Goal: Task Accomplishment & Management: Manage account settings

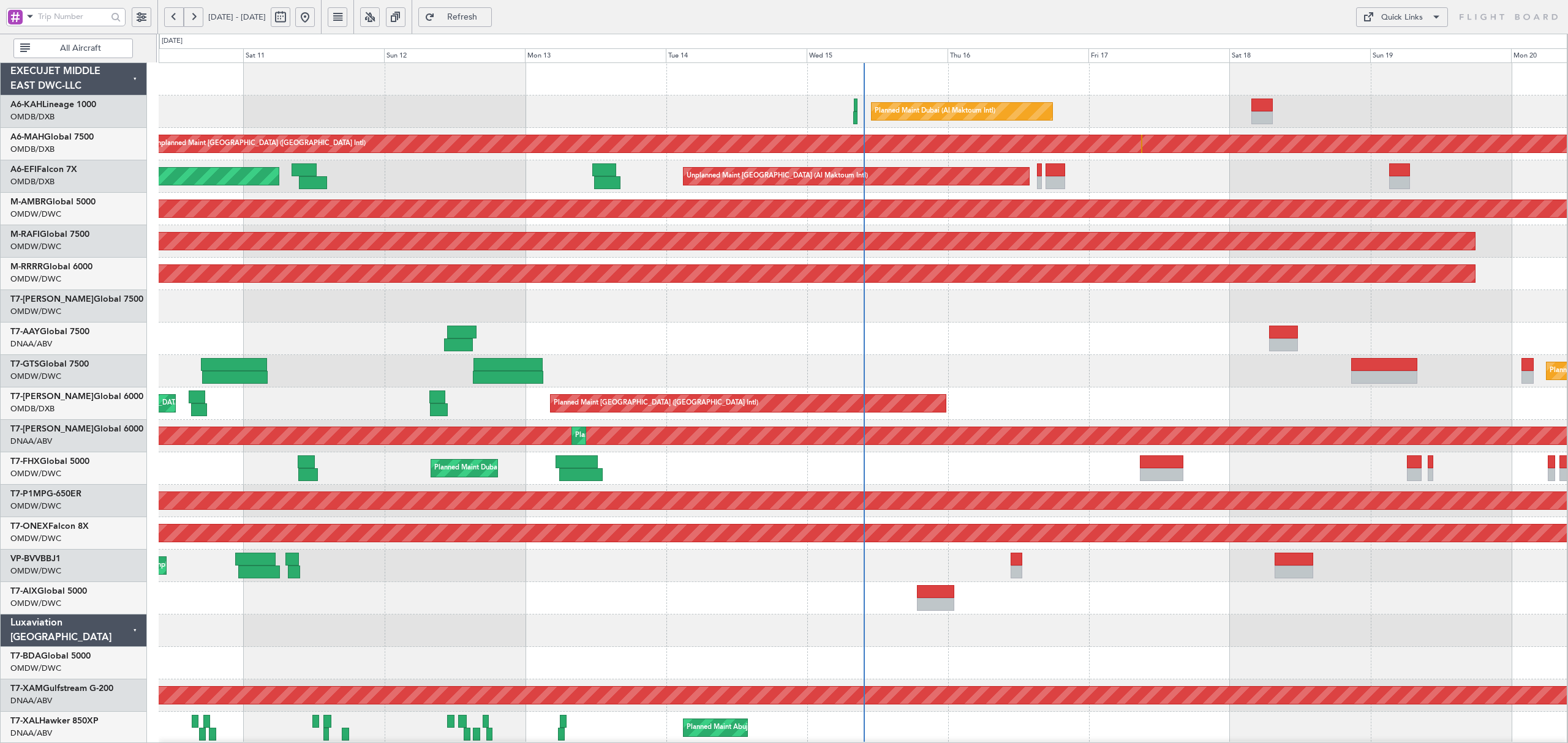
click at [189, 22] on button at bounding box center [193, 17] width 20 height 20
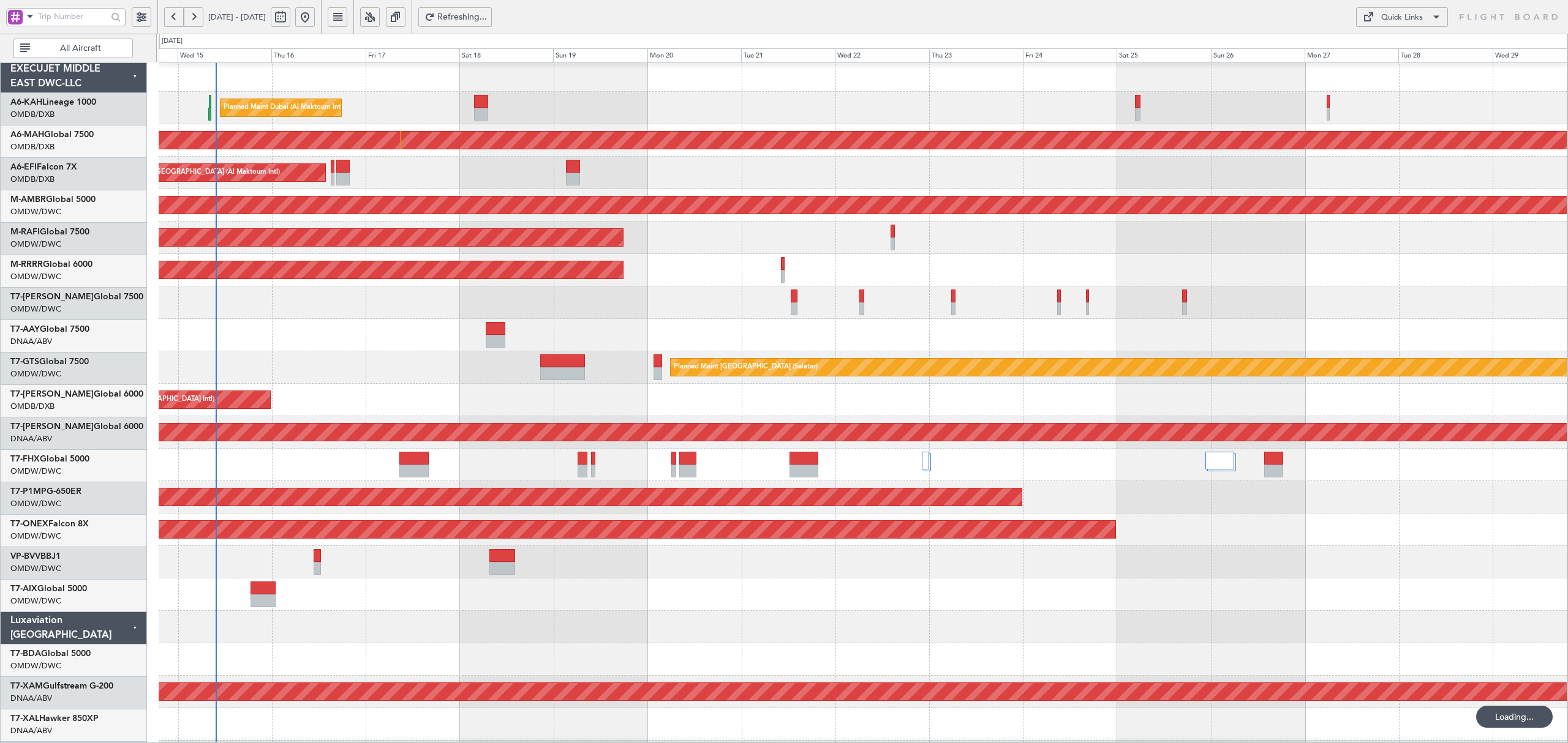
scroll to position [17, 0]
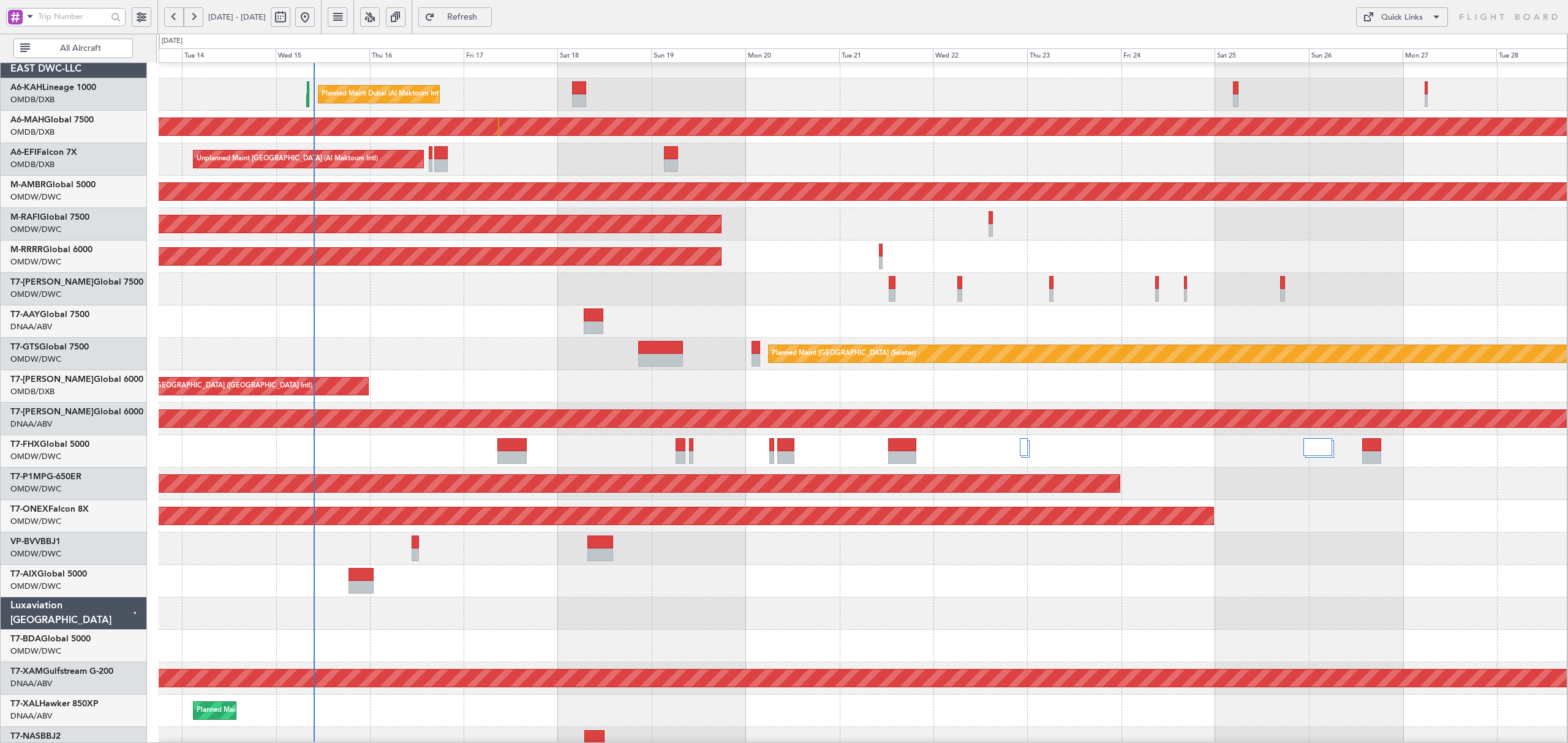
click at [819, 307] on div at bounding box center [862, 321] width 1408 height 32
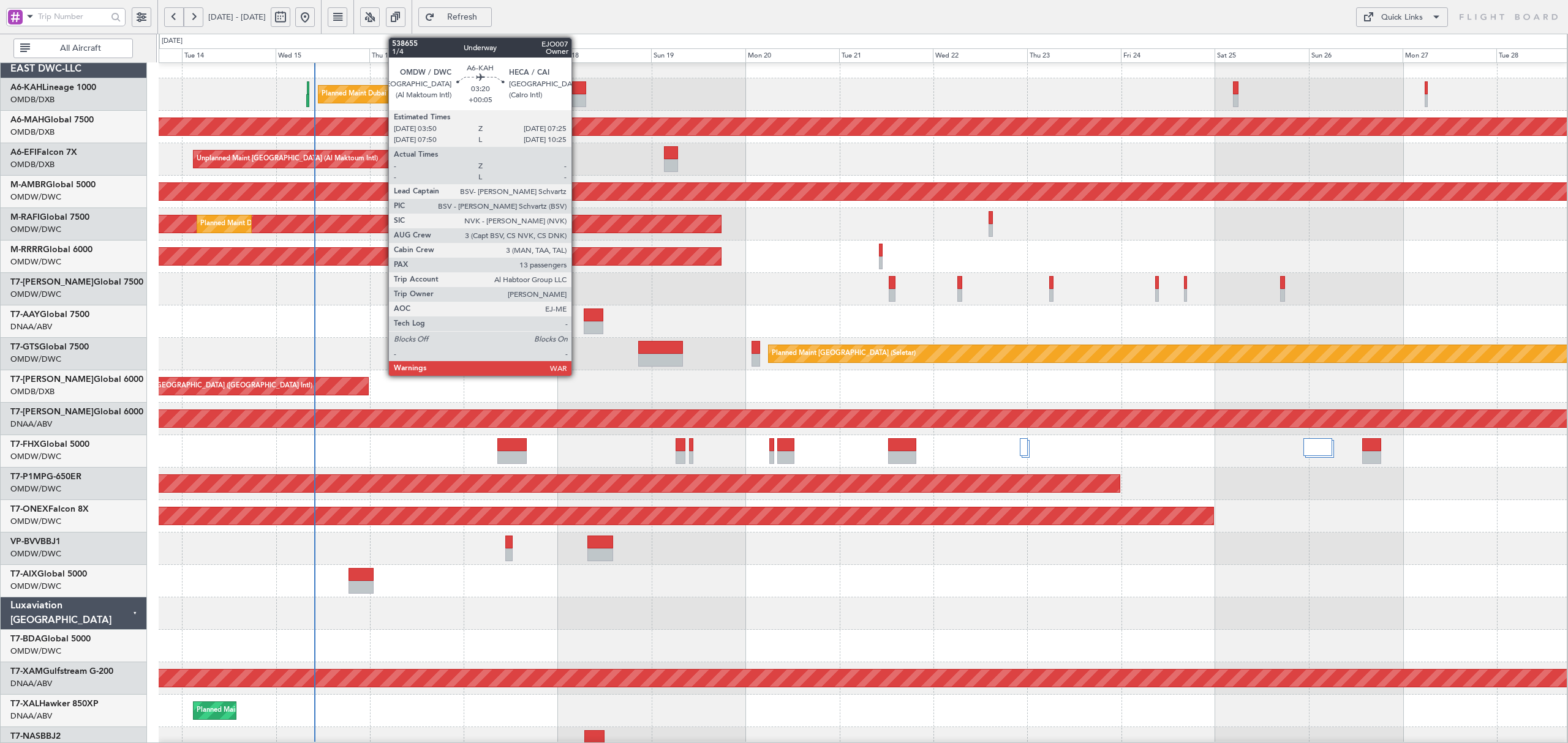
click at [577, 94] on div at bounding box center [579, 100] width 14 height 13
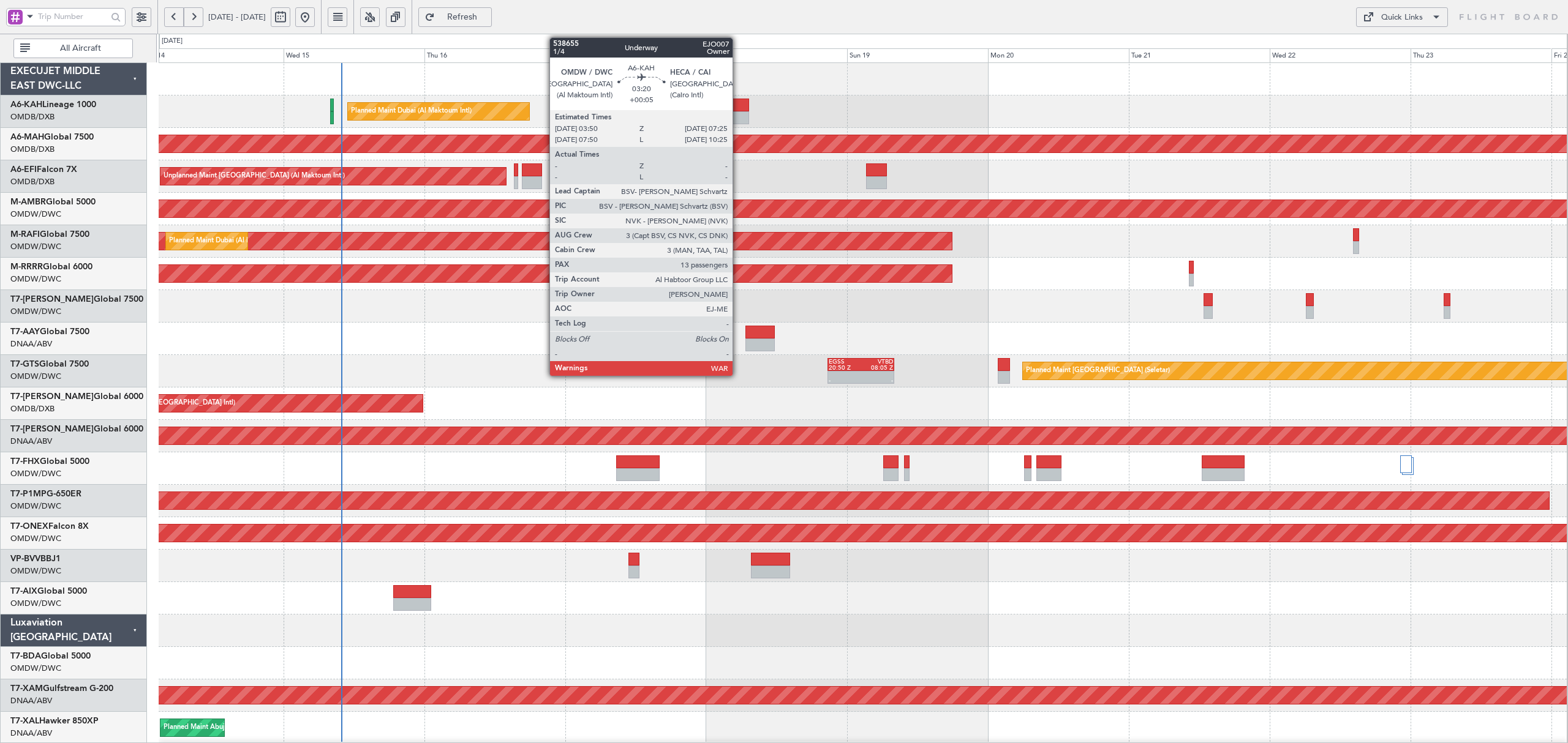
click at [738, 111] on div at bounding box center [739, 105] width 21 height 13
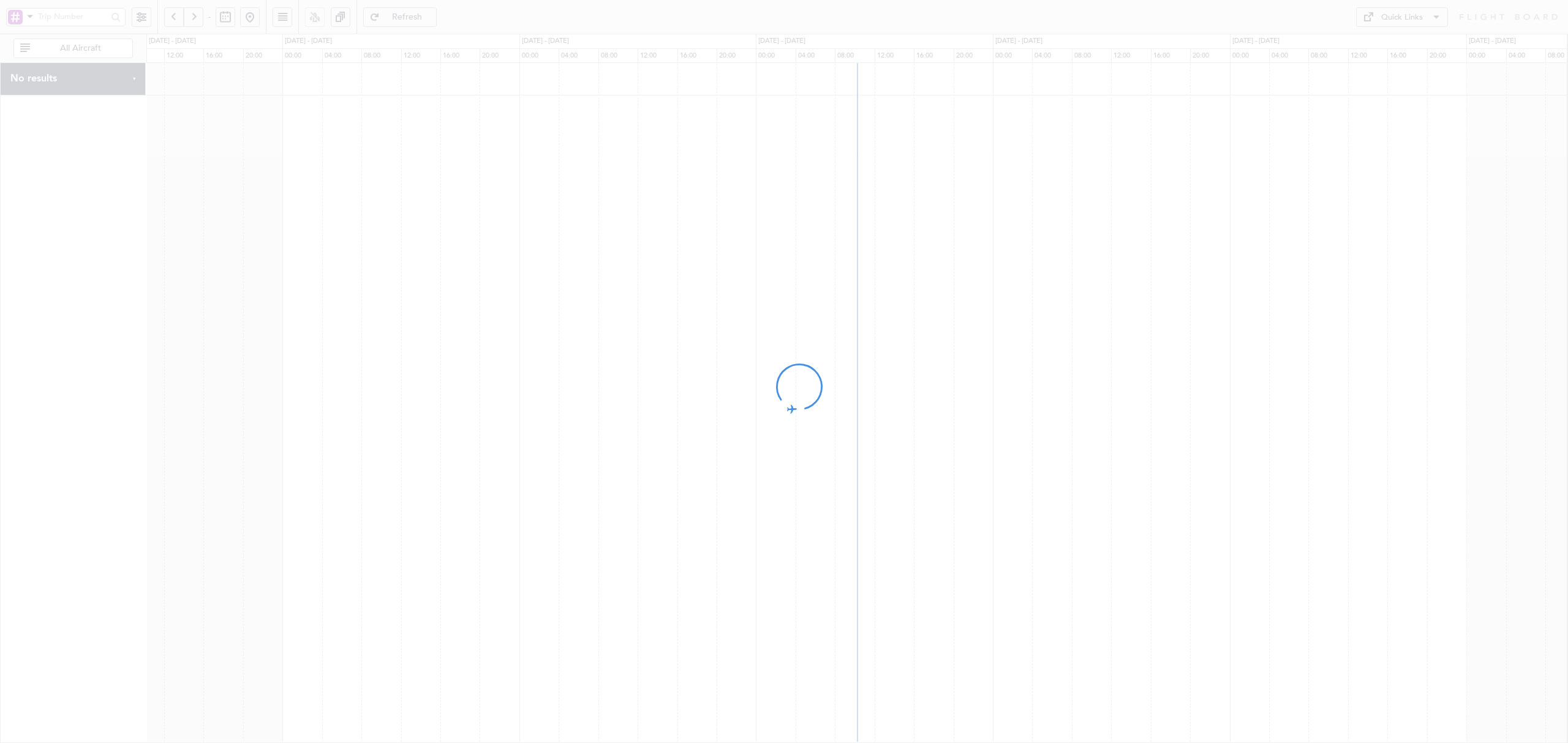
drag, startPoint x: 981, startPoint y: 159, endPoint x: 780, endPoint y: 170, distance: 201.3
click at [780, 170] on div at bounding box center [784, 372] width 1568 height 743
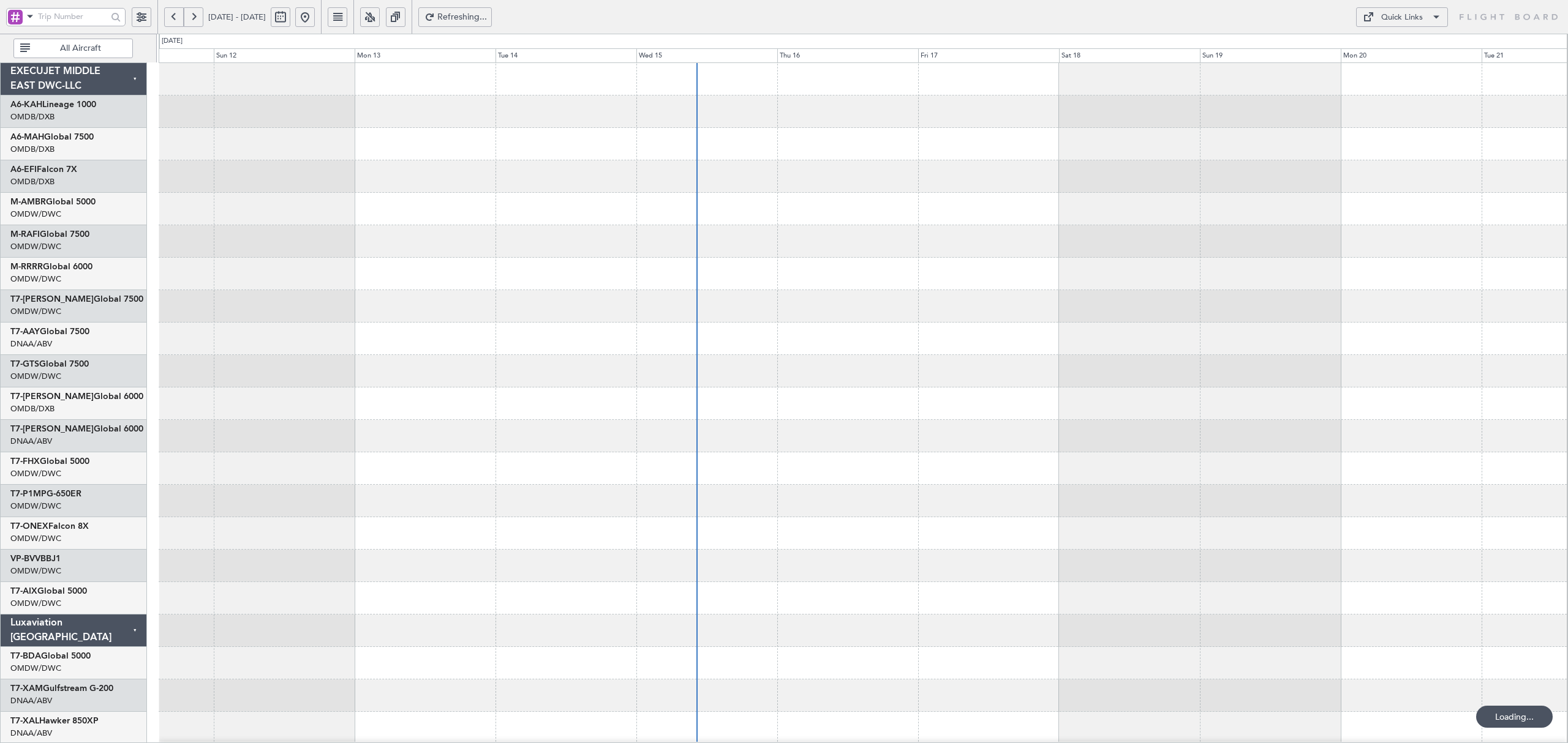
click at [835, 218] on div at bounding box center [862, 209] width 1408 height 32
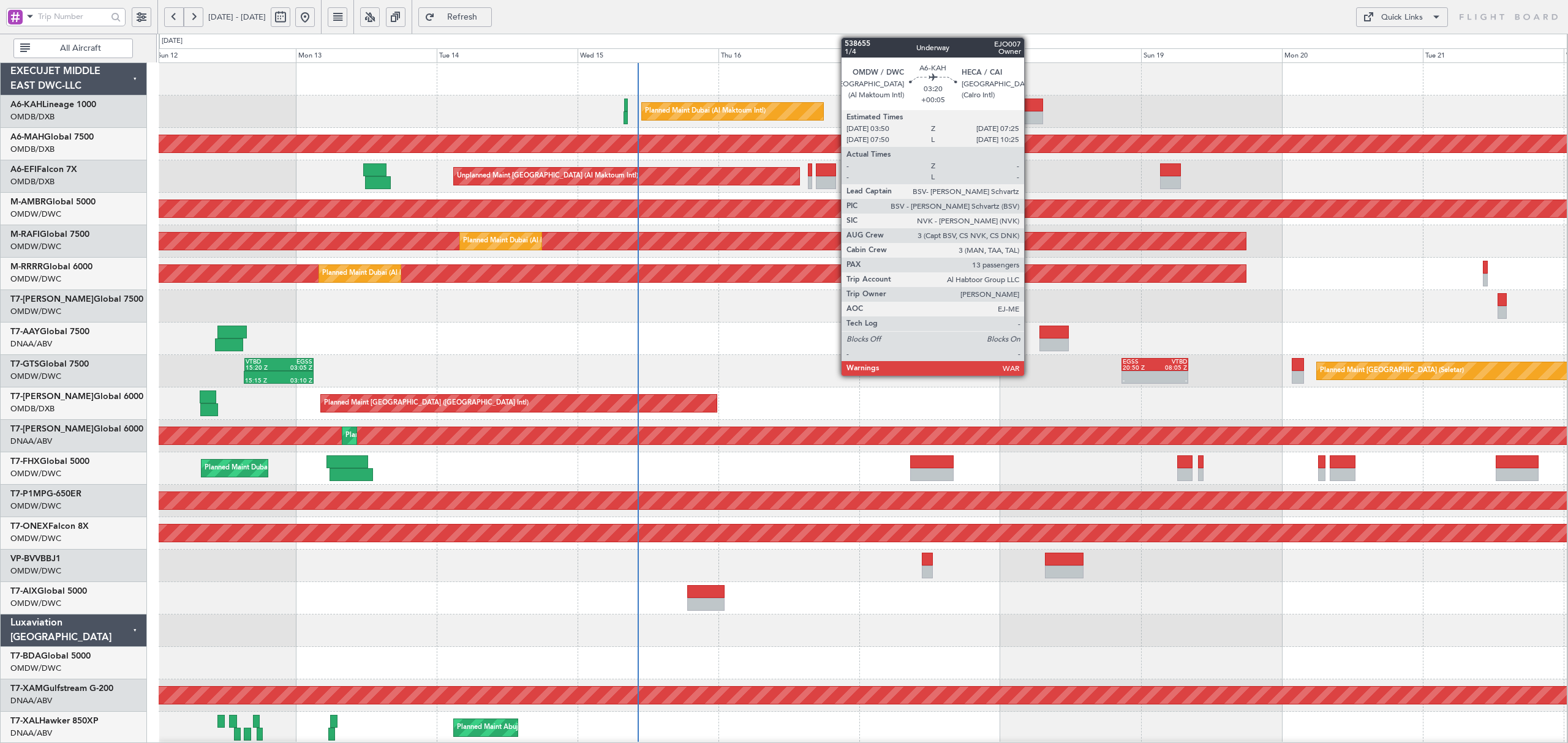
click at [1029, 107] on div at bounding box center [1032, 105] width 21 height 13
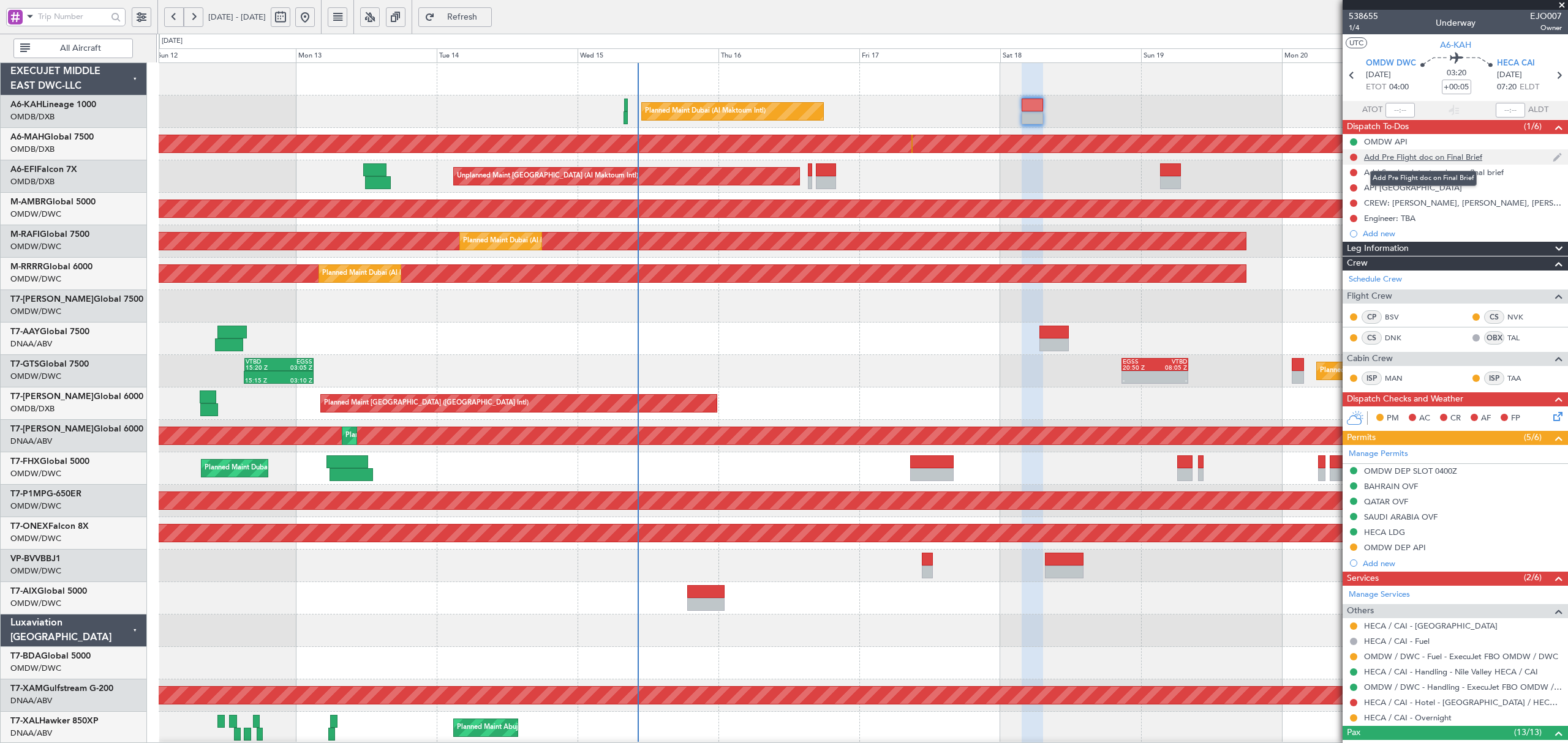
click at [1422, 157] on div "Add Pre Flight doc on Final Brief" at bounding box center [1423, 157] width 118 height 11
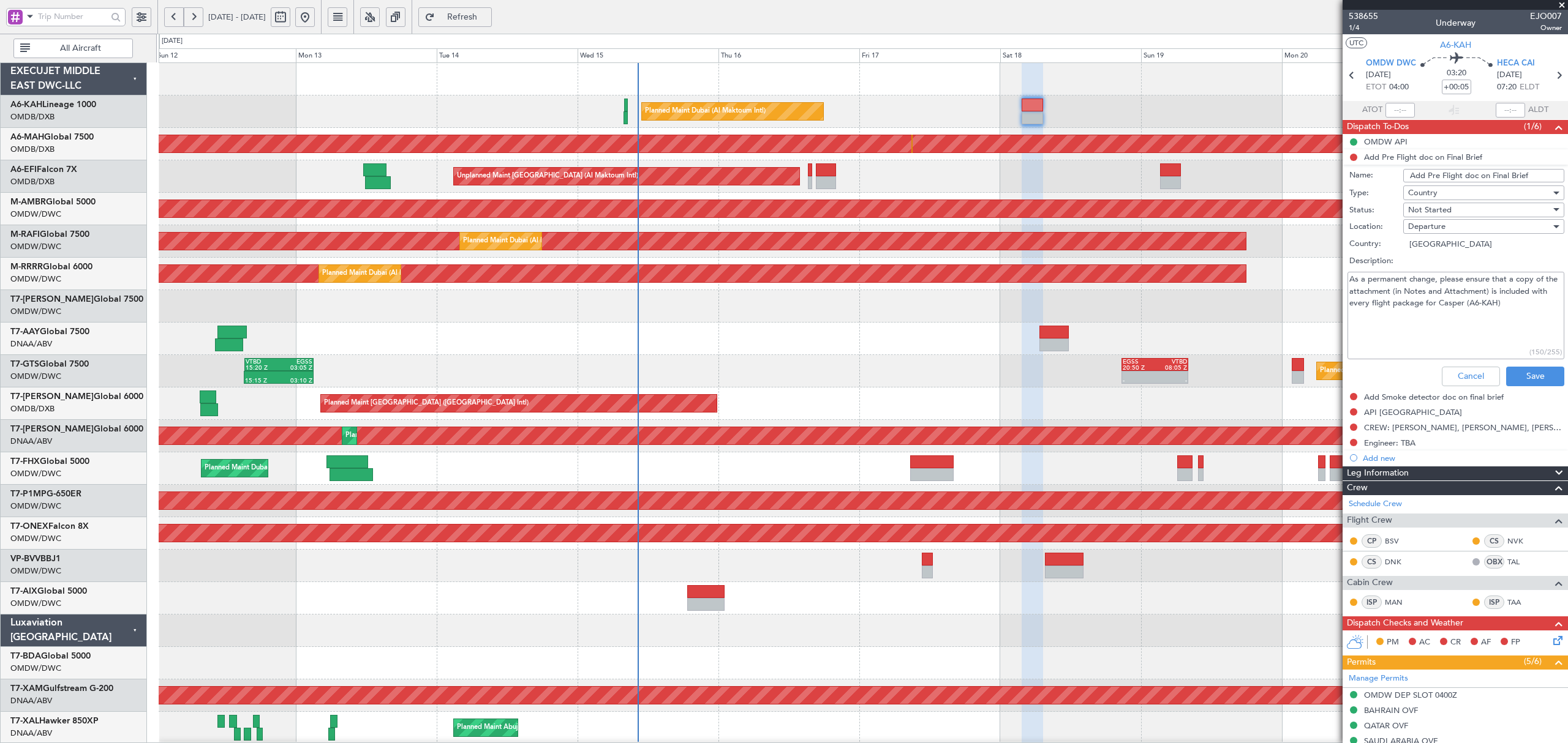
drag, startPoint x: 1385, startPoint y: 279, endPoint x: 1409, endPoint y: 275, distance: 24.3
click at [1409, 275] on textarea "As a permanent change, please ensure that a copy of the attachment (in Notes an…" at bounding box center [1455, 316] width 217 height 87
drag, startPoint x: 1443, startPoint y: 279, endPoint x: 1488, endPoint y: 277, distance: 45.0
click at [1488, 277] on textarea "As a permanent change, please ensure that a copy of the attachment (in Notes an…" at bounding box center [1455, 316] width 217 height 87
drag, startPoint x: 1388, startPoint y: 289, endPoint x: 1499, endPoint y: 289, distance: 111.0
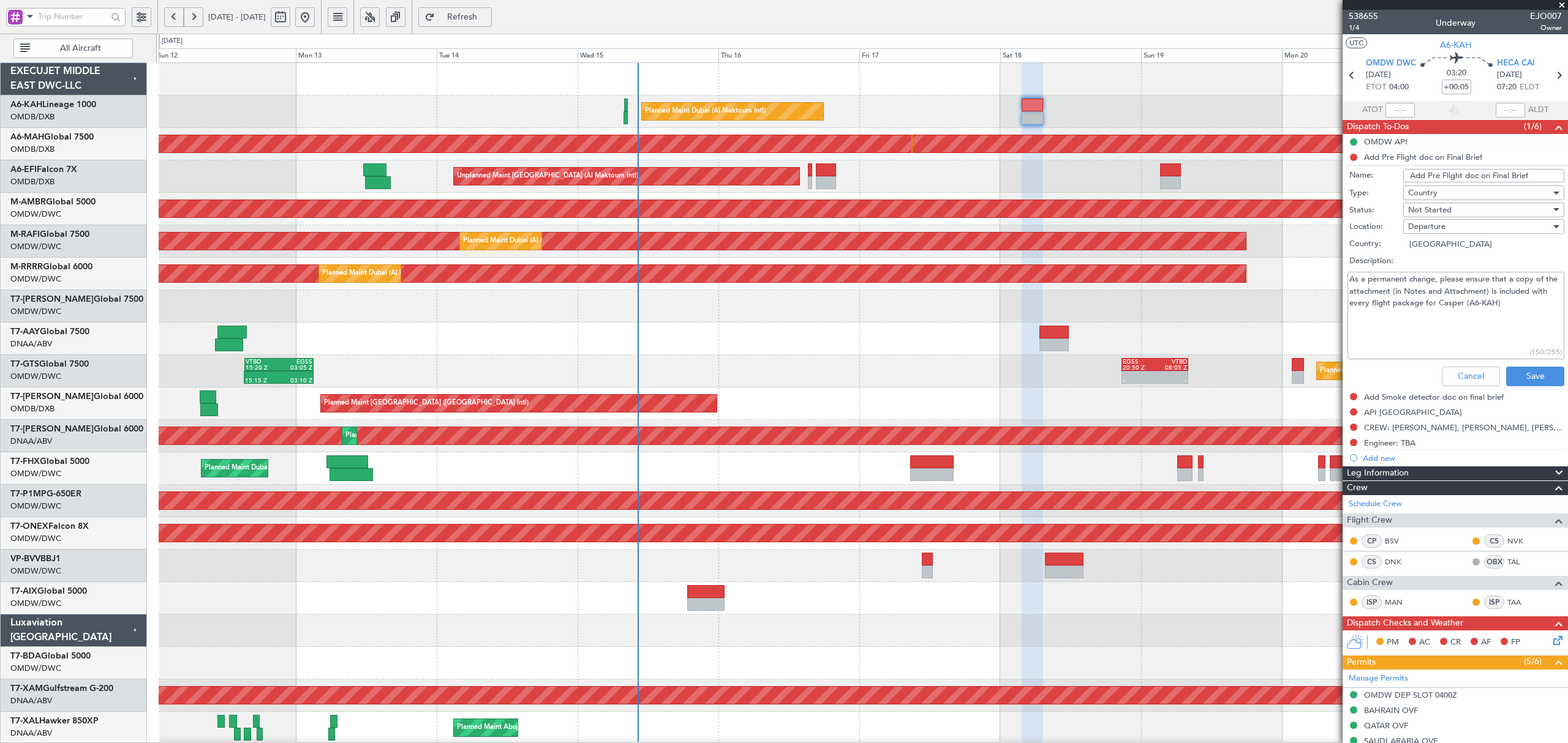
click at [1499, 289] on textarea "As a permanent change, please ensure that a copy of the attachment (in Notes an…" at bounding box center [1455, 316] width 217 height 87
drag, startPoint x: 1379, startPoint y: 302, endPoint x: 1489, endPoint y: 299, distance: 110.0
click at [1489, 299] on textarea "As a permanent change, please ensure that a copy of the attachment (in Notes an…" at bounding box center [1455, 316] width 217 height 87
click at [1458, 377] on button "Cancel" at bounding box center [1471, 377] width 58 height 20
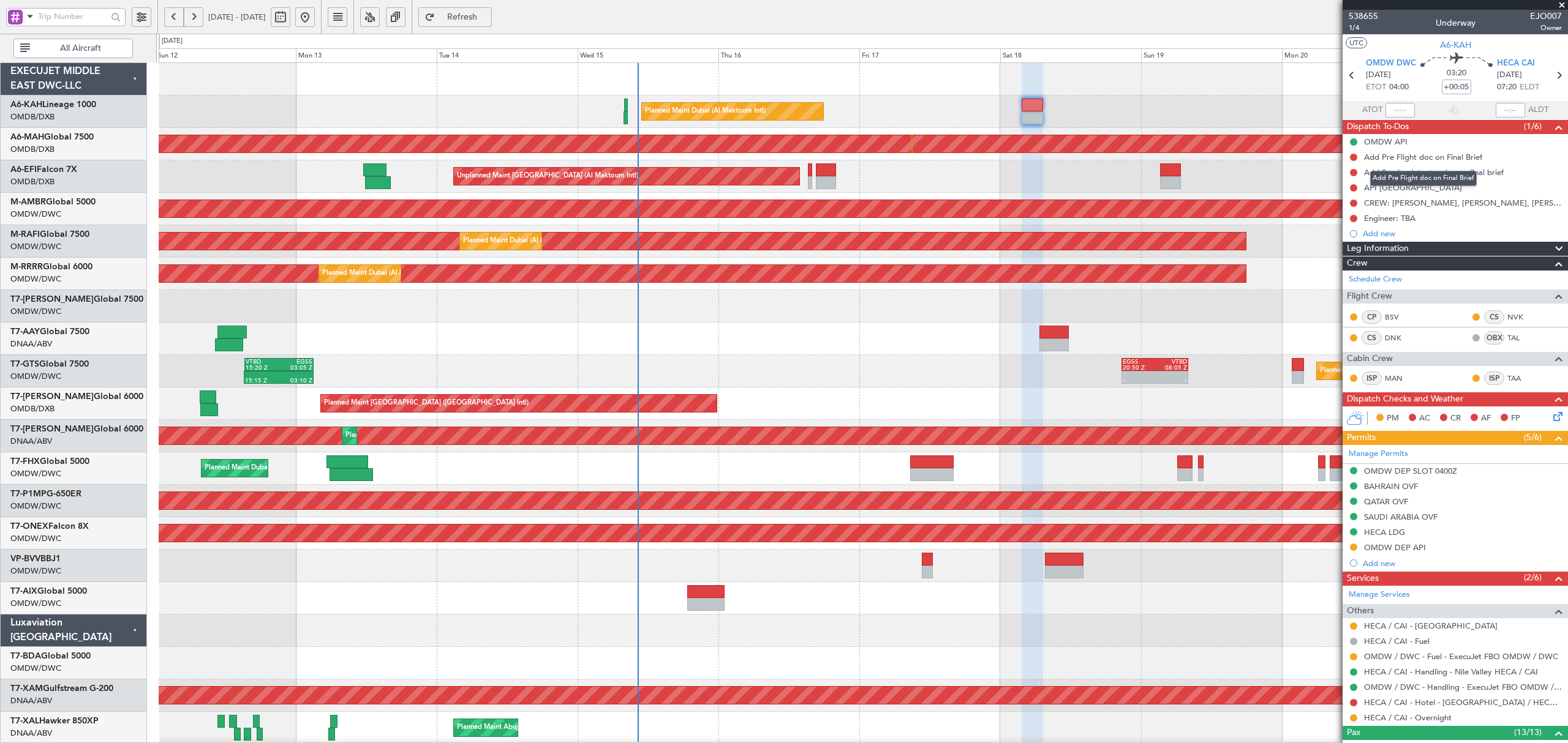
click at [1407, 175] on div "Add Pre Flight doc on Final Brief" at bounding box center [1423, 178] width 107 height 15
click at [1477, 173] on div "Add Smoke detector doc on final brief" at bounding box center [1434, 172] width 140 height 11
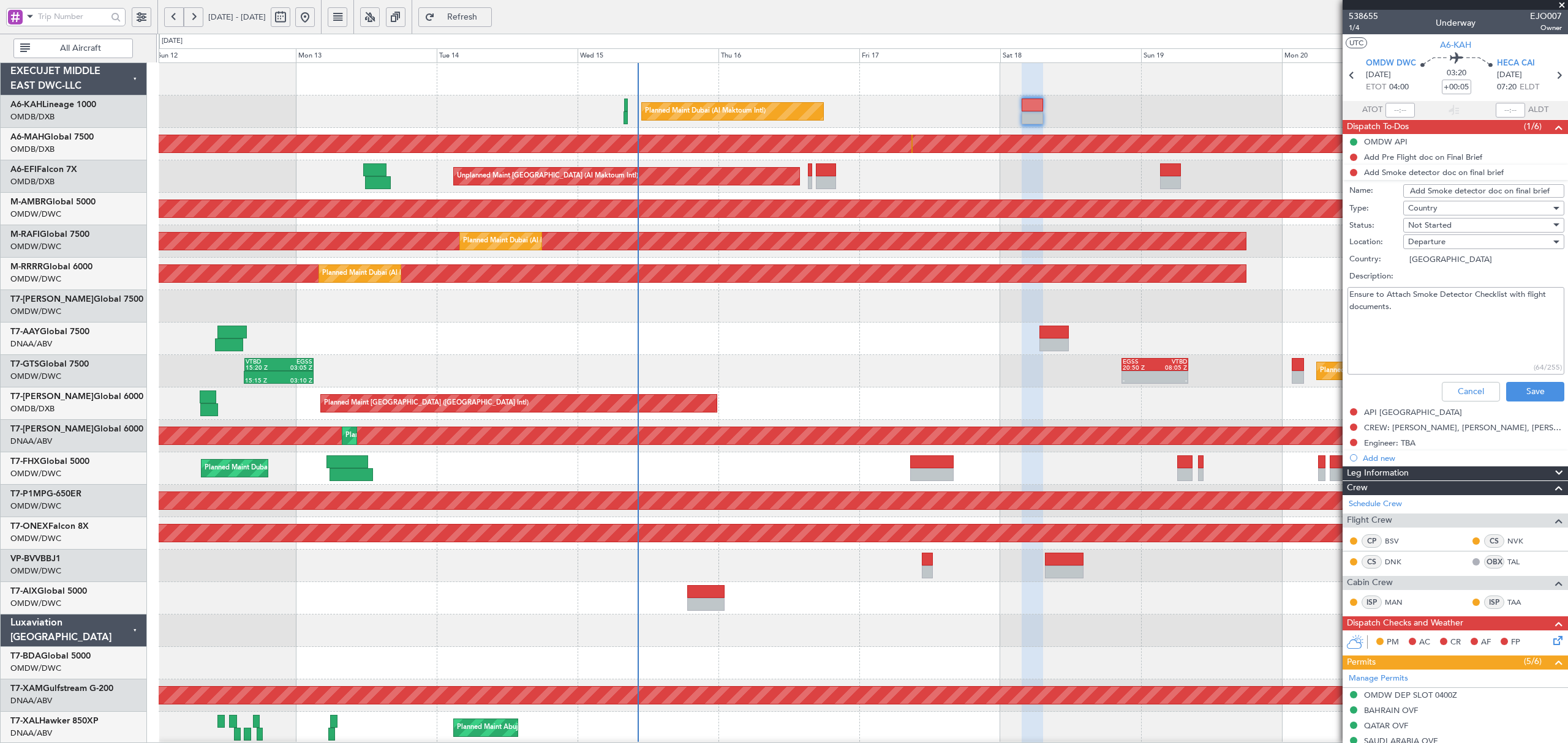
drag, startPoint x: 1370, startPoint y: 294, endPoint x: 1416, endPoint y: 293, distance: 46.0
click at [1416, 293] on textarea "Ensure to Attach Smoke Detector Checklist with flight documents." at bounding box center [1455, 331] width 217 height 87
drag, startPoint x: 1439, startPoint y: 293, endPoint x: 1519, endPoint y: 289, distance: 80.1
click at [1519, 289] on textarea "Ensure to Attach Smoke Detector Checklist with flight documents." at bounding box center [1455, 331] width 217 height 87
drag, startPoint x: 1358, startPoint y: 305, endPoint x: 1400, endPoint y: 305, distance: 42.0
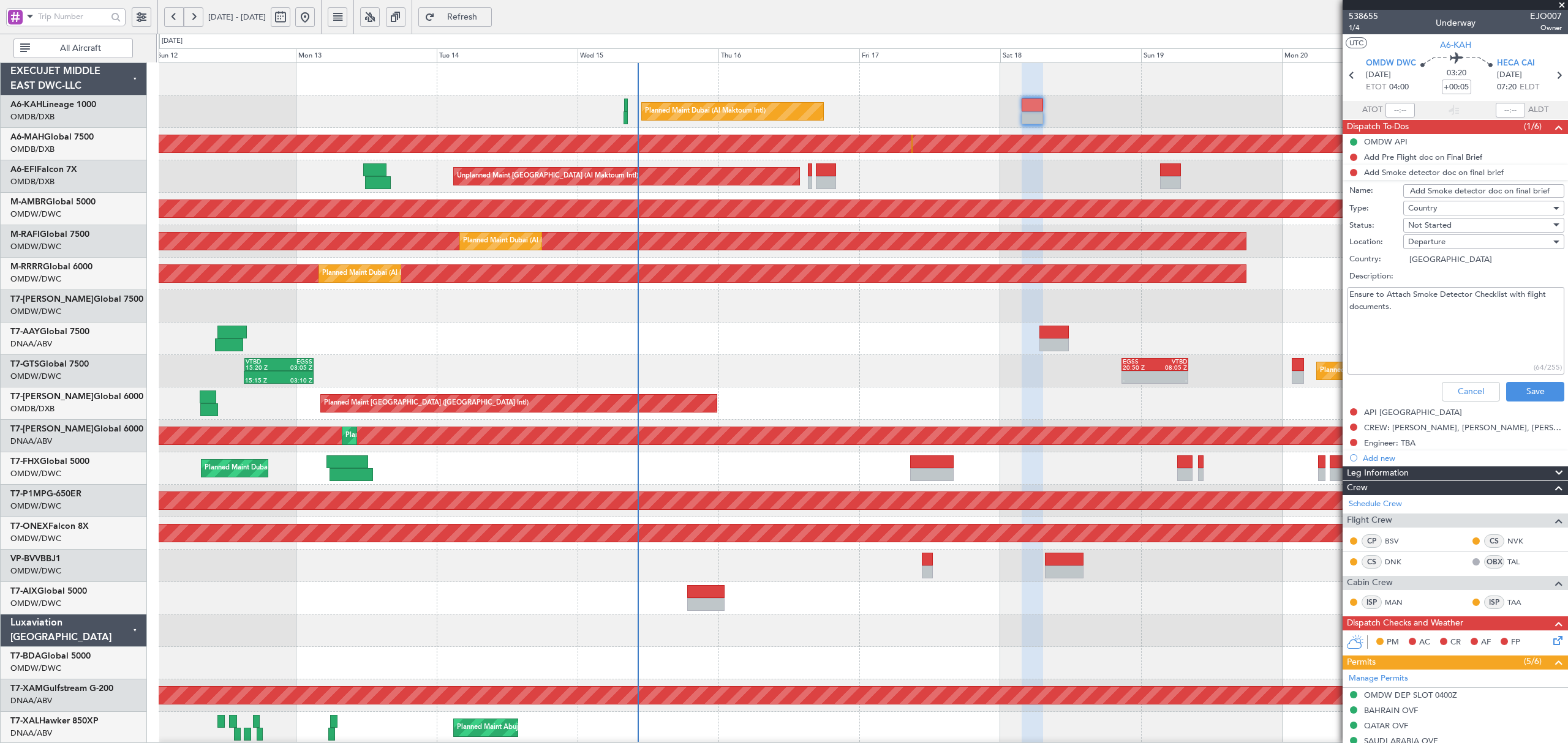
click at [1400, 305] on textarea "Ensure to Attach Smoke Detector Checklist with flight documents." at bounding box center [1455, 331] width 217 height 87
click at [1456, 395] on button "Cancel" at bounding box center [1471, 392] width 58 height 20
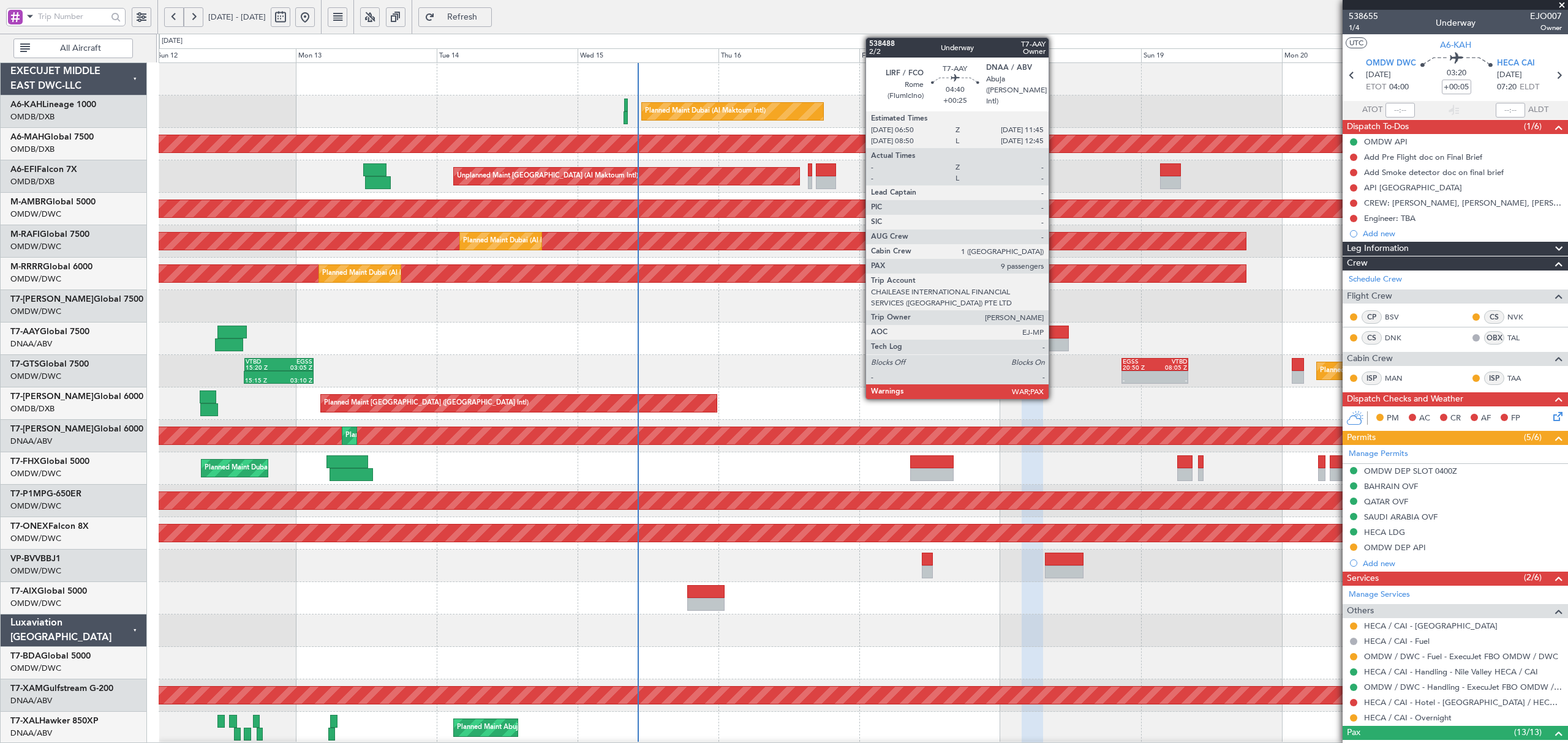
click at [1054, 343] on div at bounding box center [1054, 344] width 29 height 13
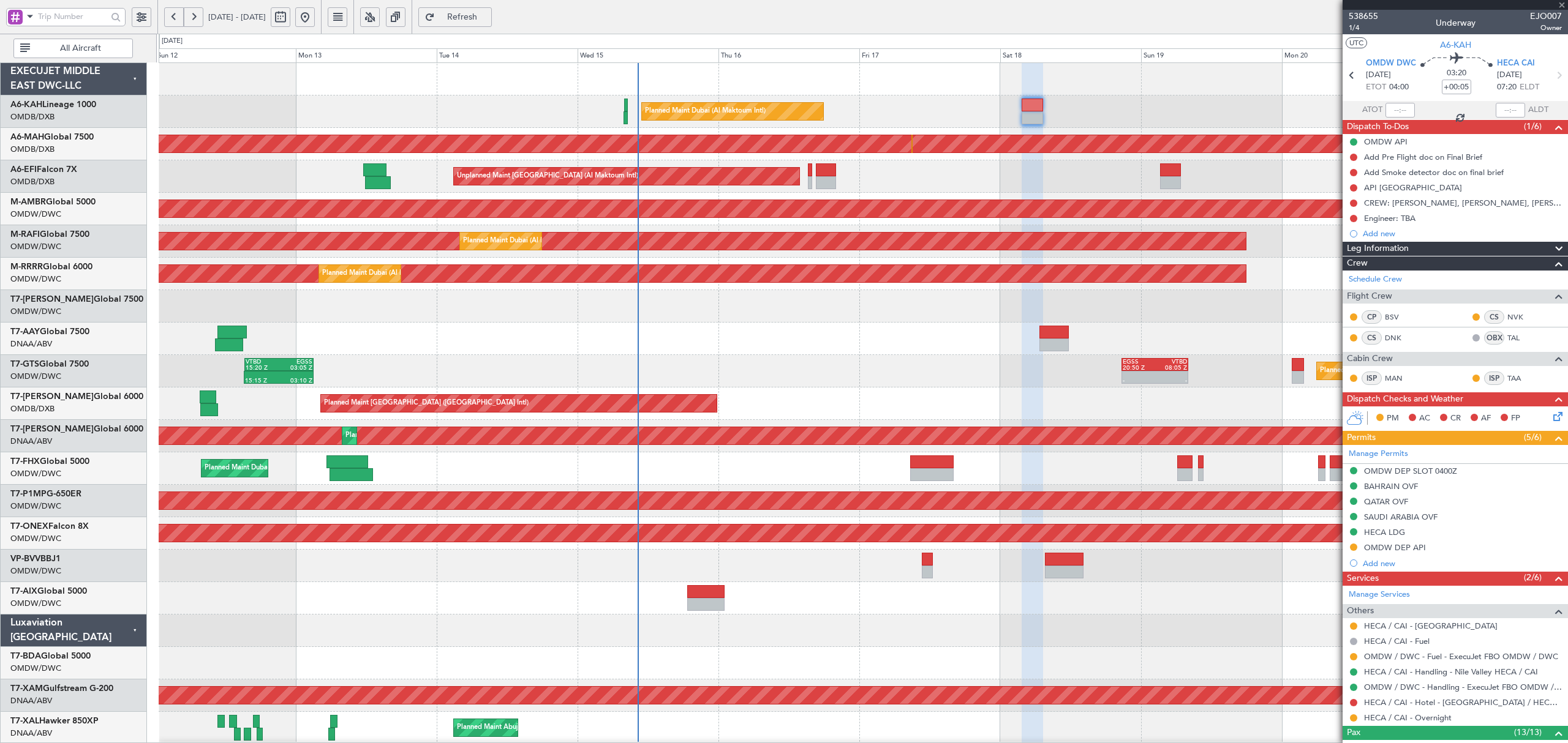
type input "+00:25"
type input "12"
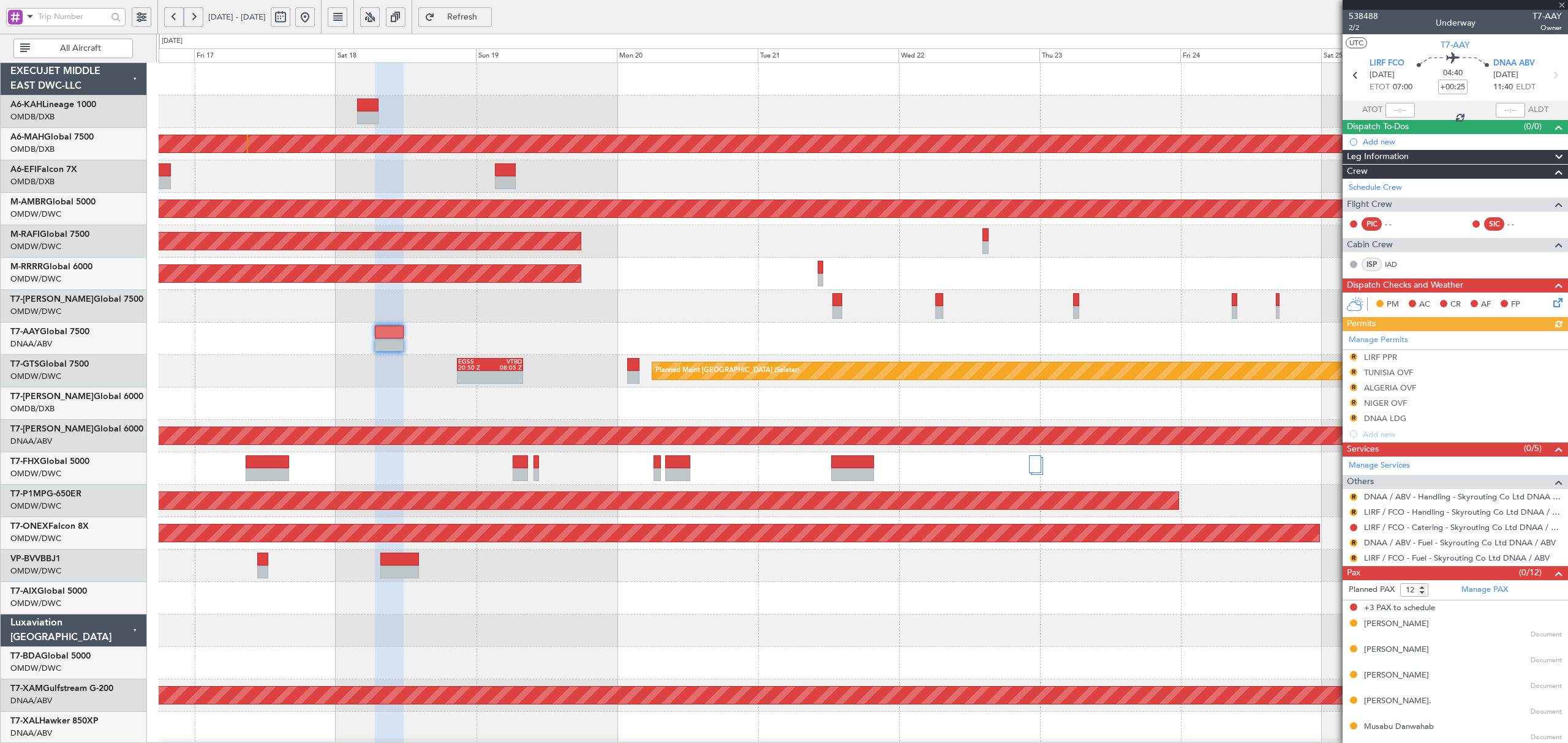
click at [451, 349] on div "Planned Maint Dubai (Al Maktoum Intl) Unplanned Maint [GEOGRAPHIC_DATA] ([GEOGR…" at bounding box center [862, 663] width 1408 height 1201
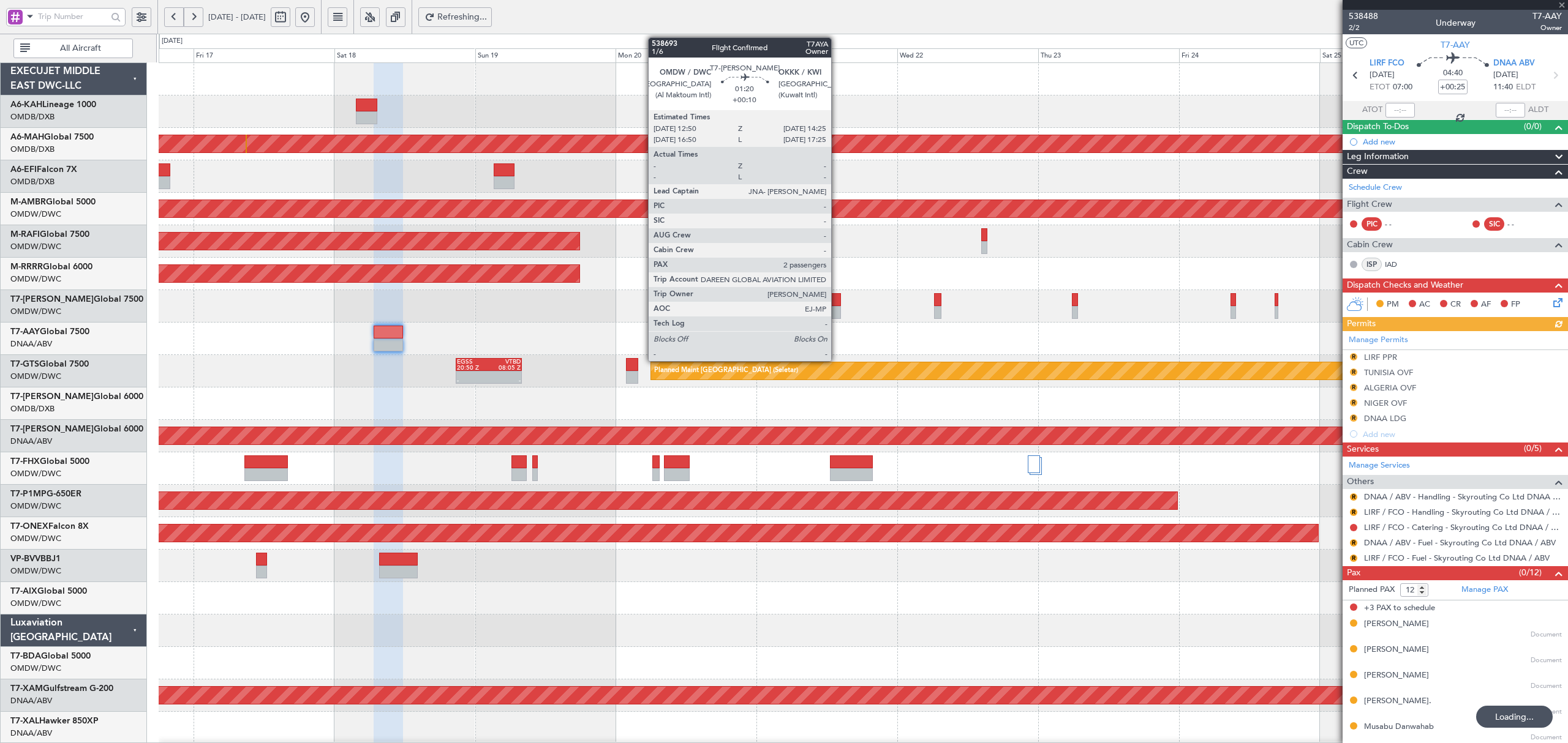
click at [837, 306] on div at bounding box center [836, 312] width 10 height 13
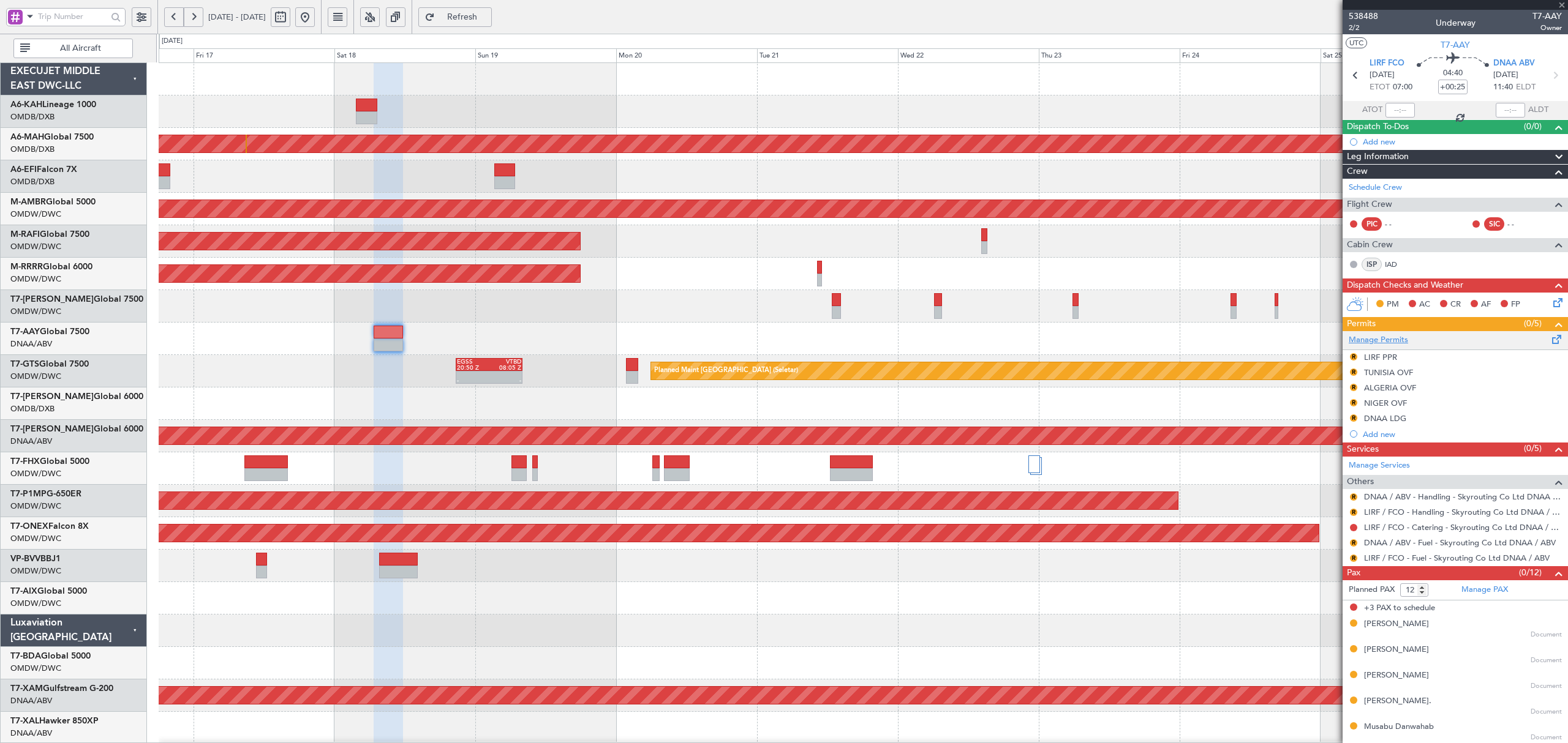
type input "+00:10"
type input "2"
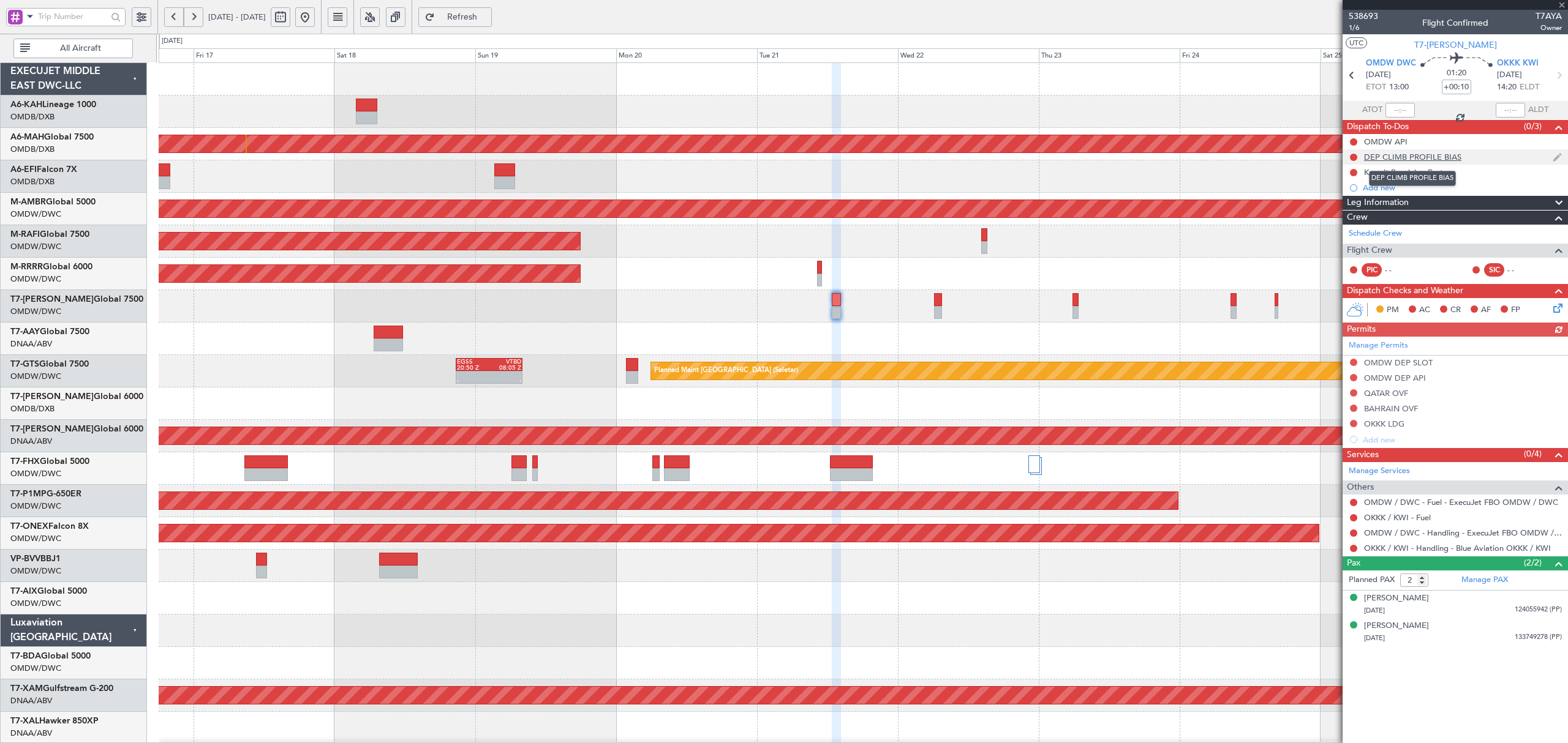
click at [1409, 158] on div "DEP CLIMB PROFILE BIAS" at bounding box center [1412, 157] width 97 height 11
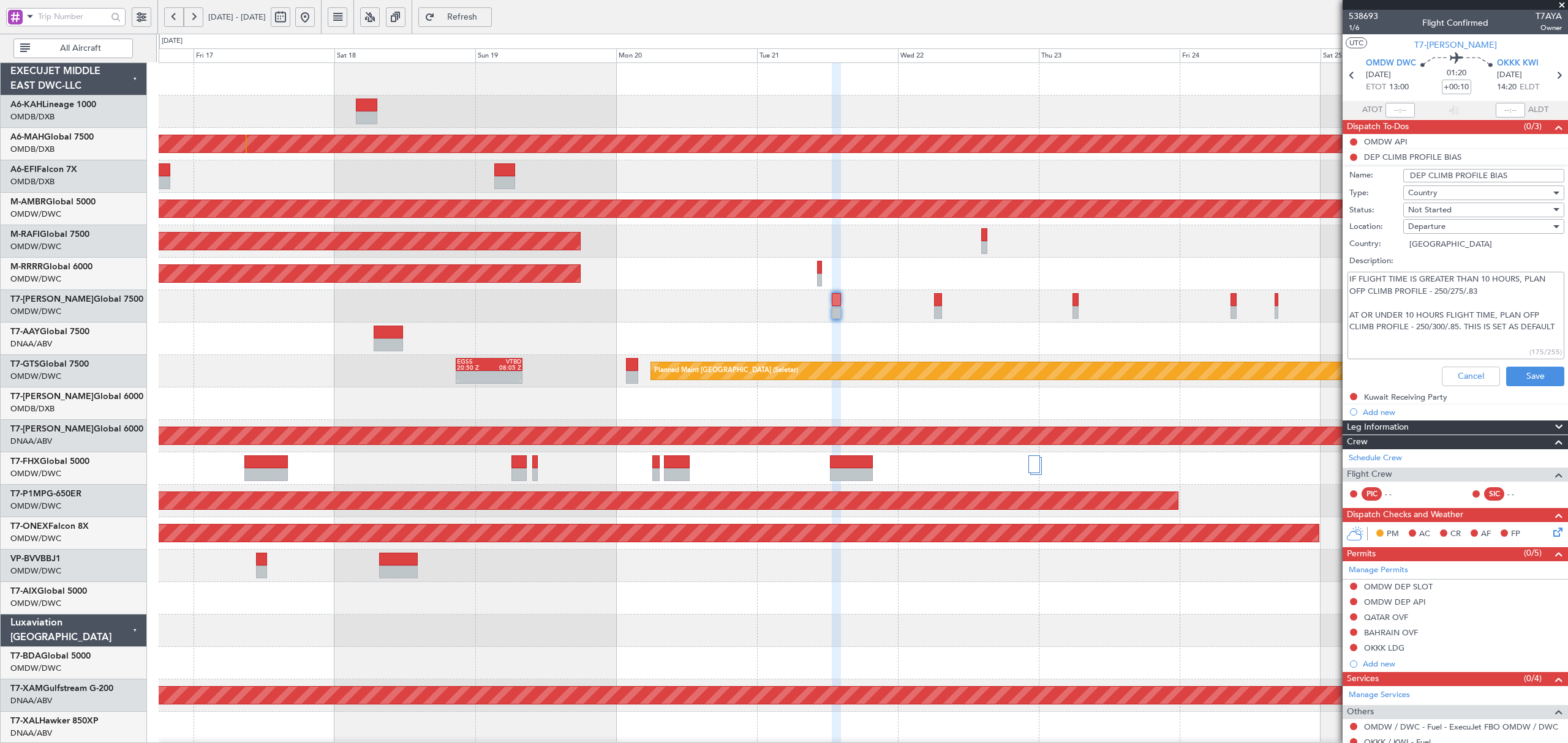
drag, startPoint x: 1380, startPoint y: 275, endPoint x: 1510, endPoint y: 277, distance: 130.0
click at [1510, 277] on textarea "IF FLIGHT TIME IS GREATER THAN 10 HOURS, PLAN OFP CLIMB PROFILE - 250/275/.83 A…" at bounding box center [1455, 316] width 217 height 87
drag, startPoint x: 1389, startPoint y: 291, endPoint x: 1463, endPoint y: 289, distance: 74.0
click at [1463, 289] on textarea "IF FLIGHT TIME IS GREATER THAN 10 HOURS, PLAN OFP CLIMB PROFILE - 250/275/.83 A…" at bounding box center [1455, 316] width 217 height 87
drag, startPoint x: 1373, startPoint y: 316, endPoint x: 1463, endPoint y: 313, distance: 90.0
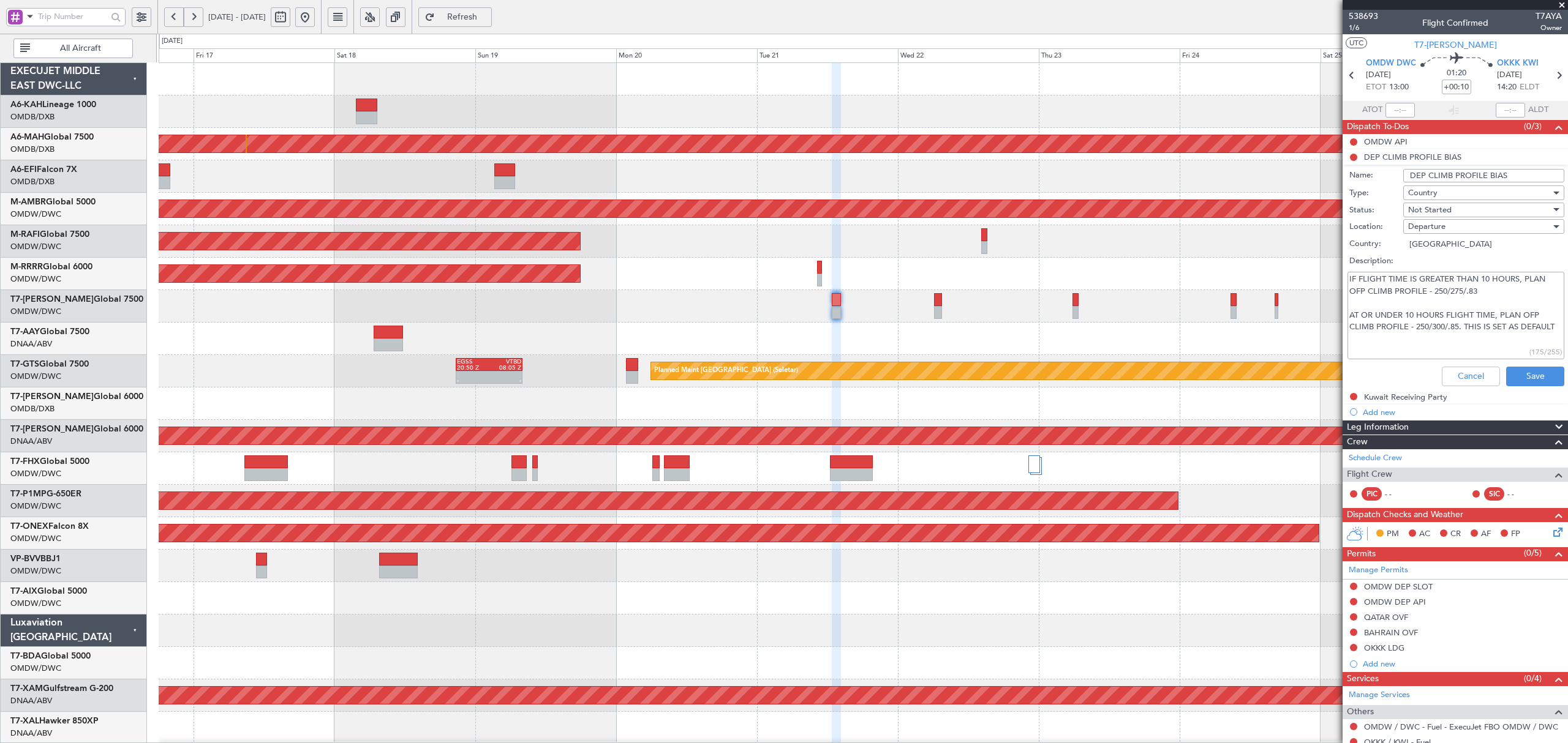
click at [1463, 313] on textarea "IF FLIGHT TIME IS GREATER THAN 10 HOURS, PLAN OFP CLIMB PROFILE - 250/275/.83 A…" at bounding box center [1455, 316] width 217 height 87
drag, startPoint x: 1412, startPoint y: 324, endPoint x: 1492, endPoint y: 324, distance: 80.0
click at [1492, 324] on textarea "IF FLIGHT TIME IS GREATER THAN 10 HOURS, PLAN OFP CLIMB PROFILE - 250/275/.83 A…" at bounding box center [1455, 316] width 217 height 87
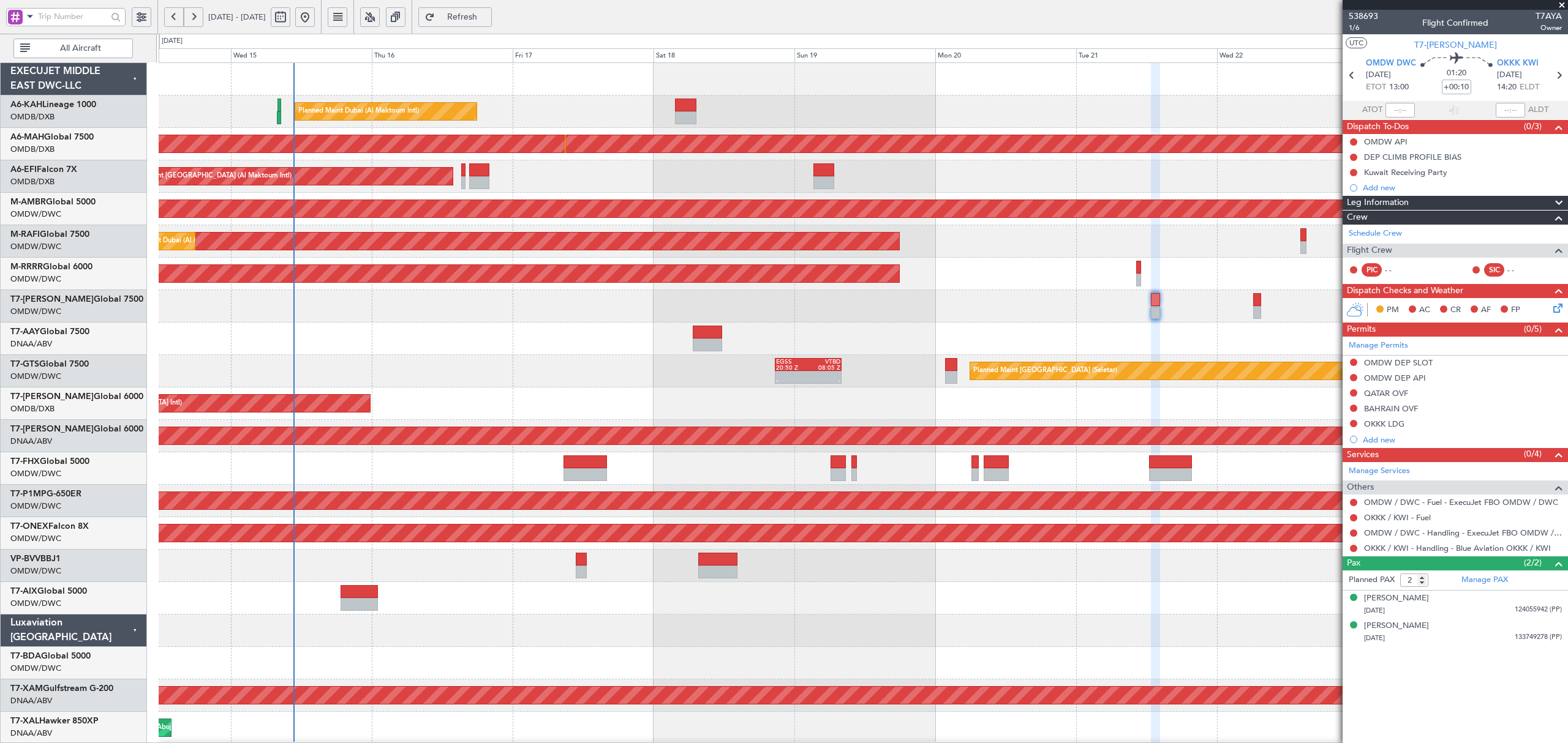
click at [703, 225] on div "Planned Maint Dubai (Al Maktoum Intl) Planned Maint [GEOGRAPHIC_DATA] (Al Makto…" at bounding box center [862, 241] width 1408 height 32
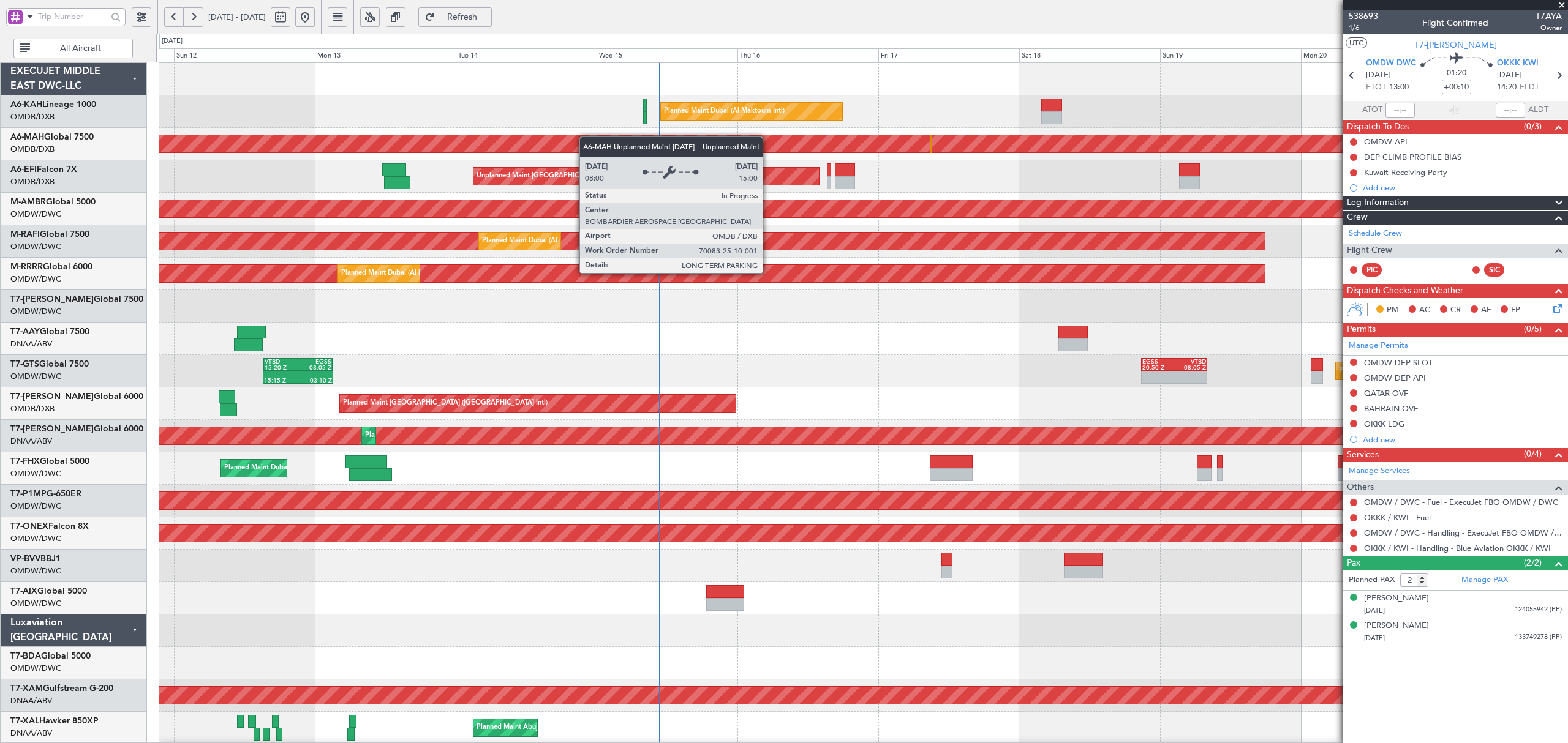
click at [625, 142] on div "Planned Maint Dubai (Al Maktoum Intl) Unplanned Maint [GEOGRAPHIC_DATA] ([GEOGR…" at bounding box center [862, 663] width 1408 height 1201
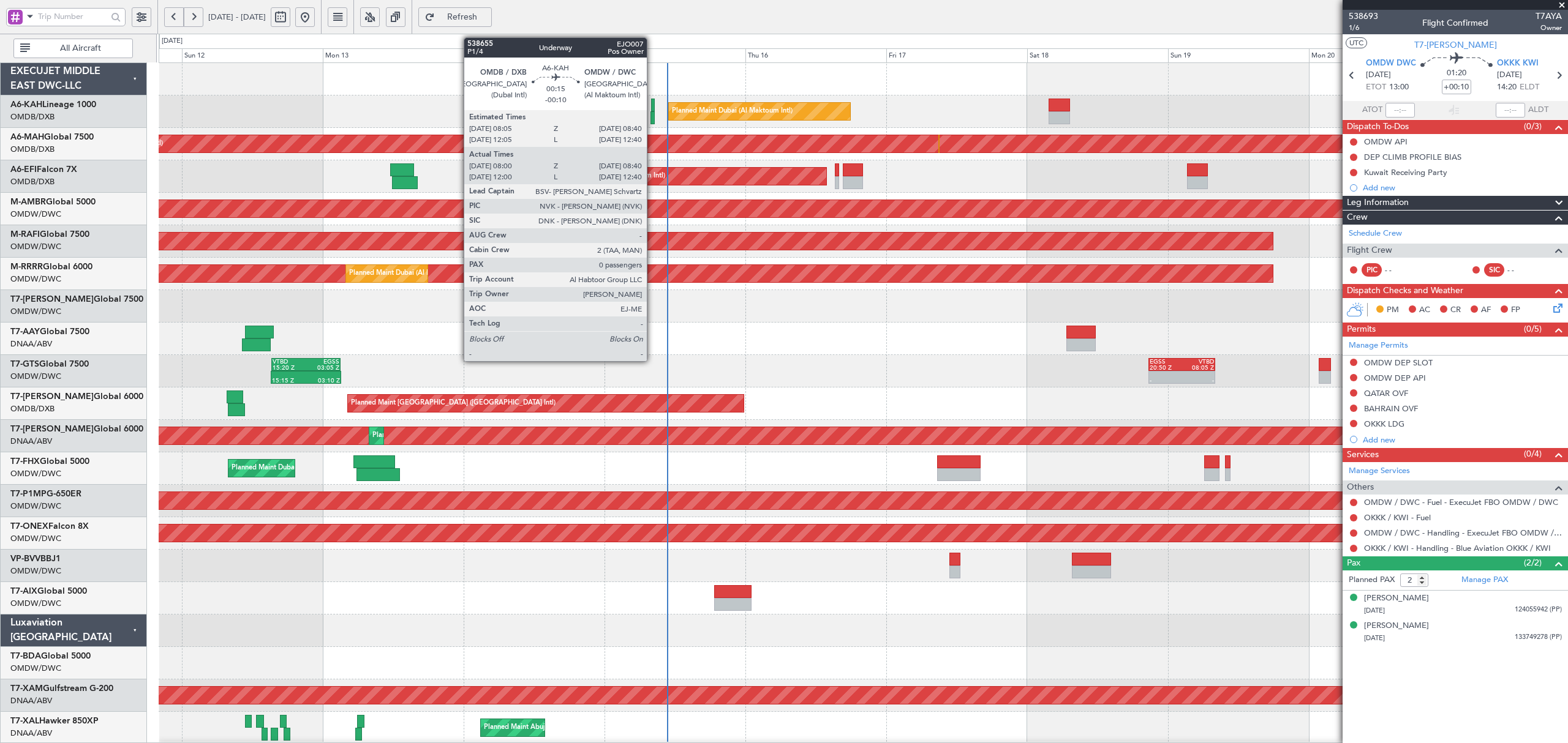
click at [653, 121] on div at bounding box center [653, 117] width 4 height 13
click at [654, 117] on div at bounding box center [653, 117] width 4 height 13
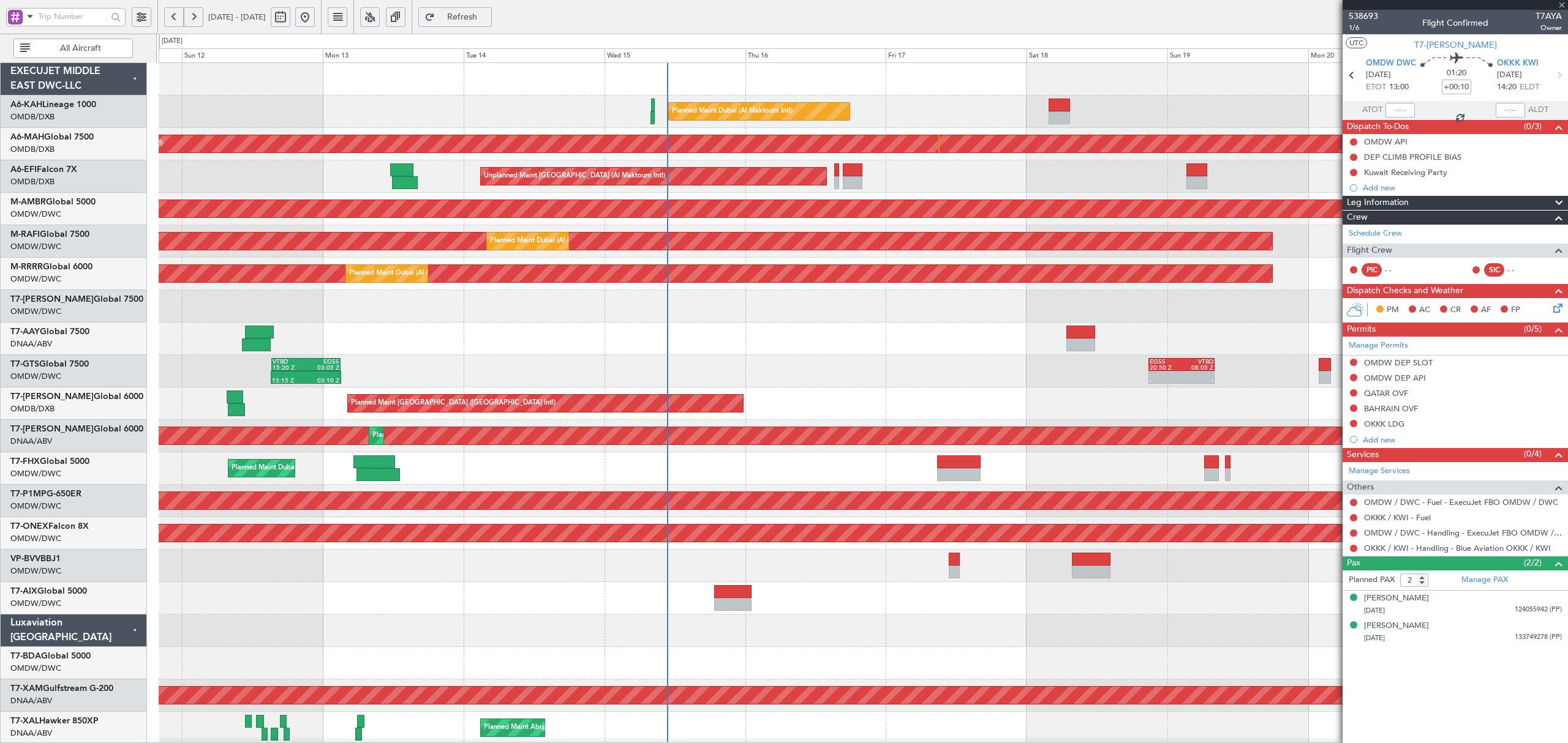
type input "-00:10"
type input "08:15"
type input "08:35"
type input "0"
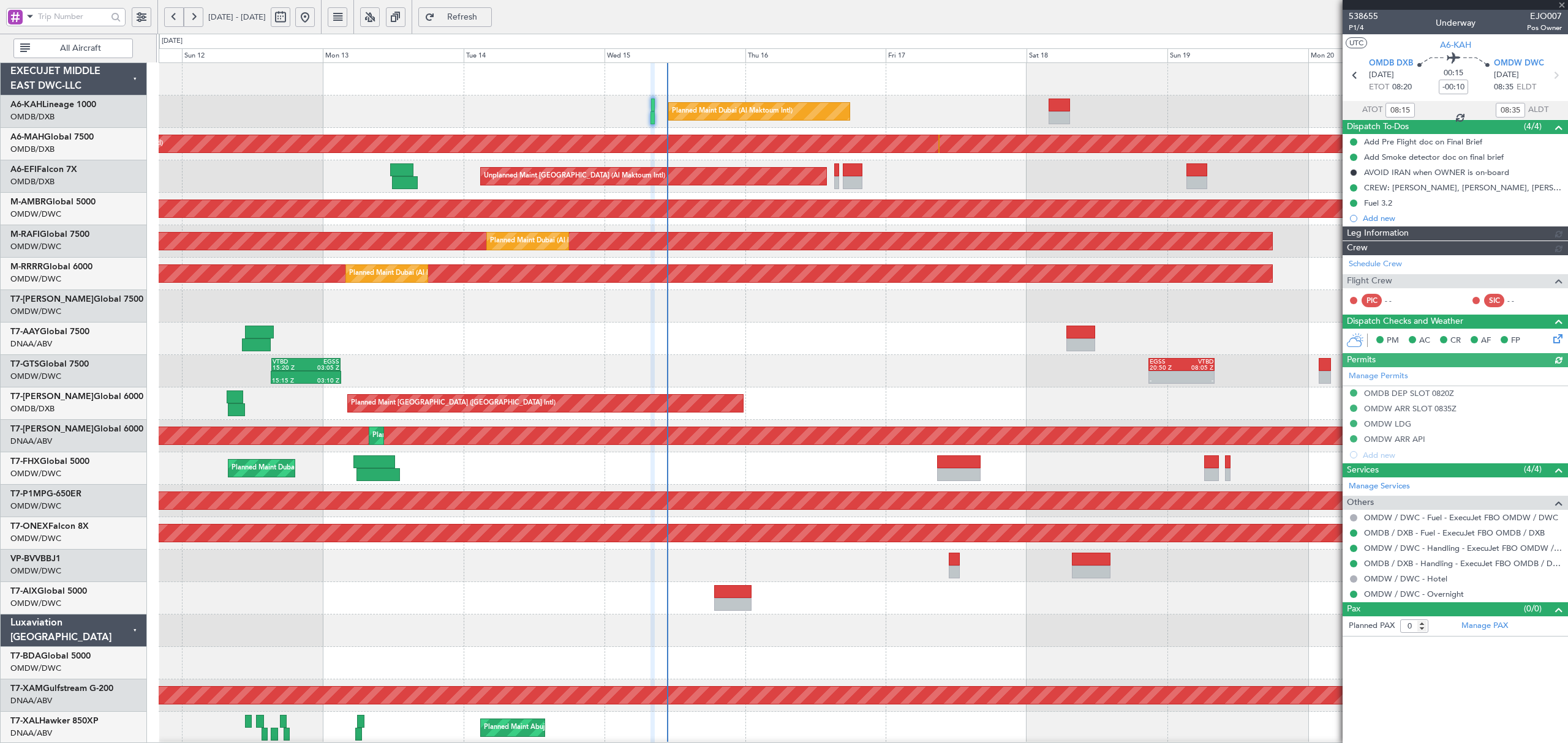
type input "Dherander Fithani (DHF)"
type input "7541"
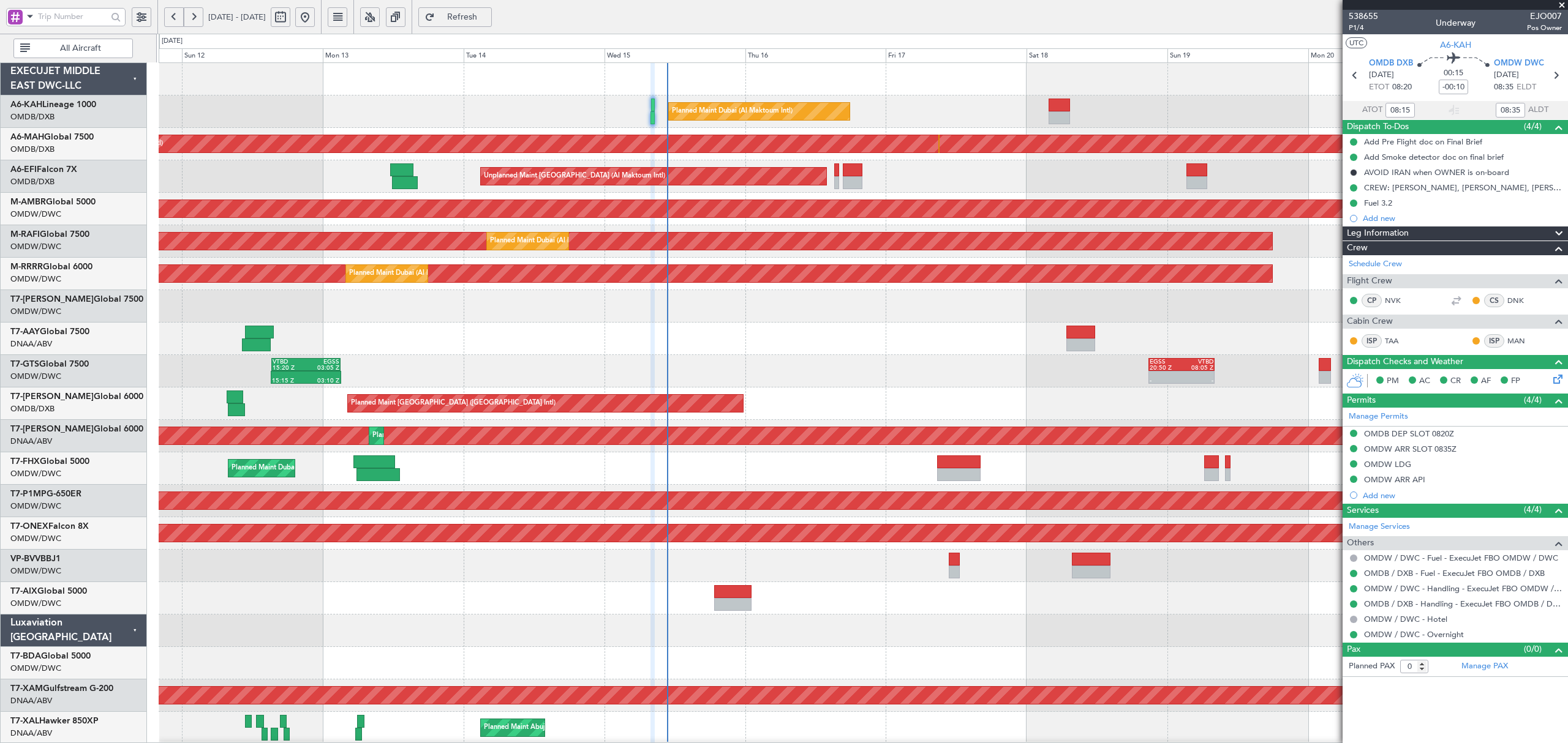
type input "12:15"
type input "12:35"
type input "08:15"
type input "08:35"
type input "Dherander Fithani (DHF)"
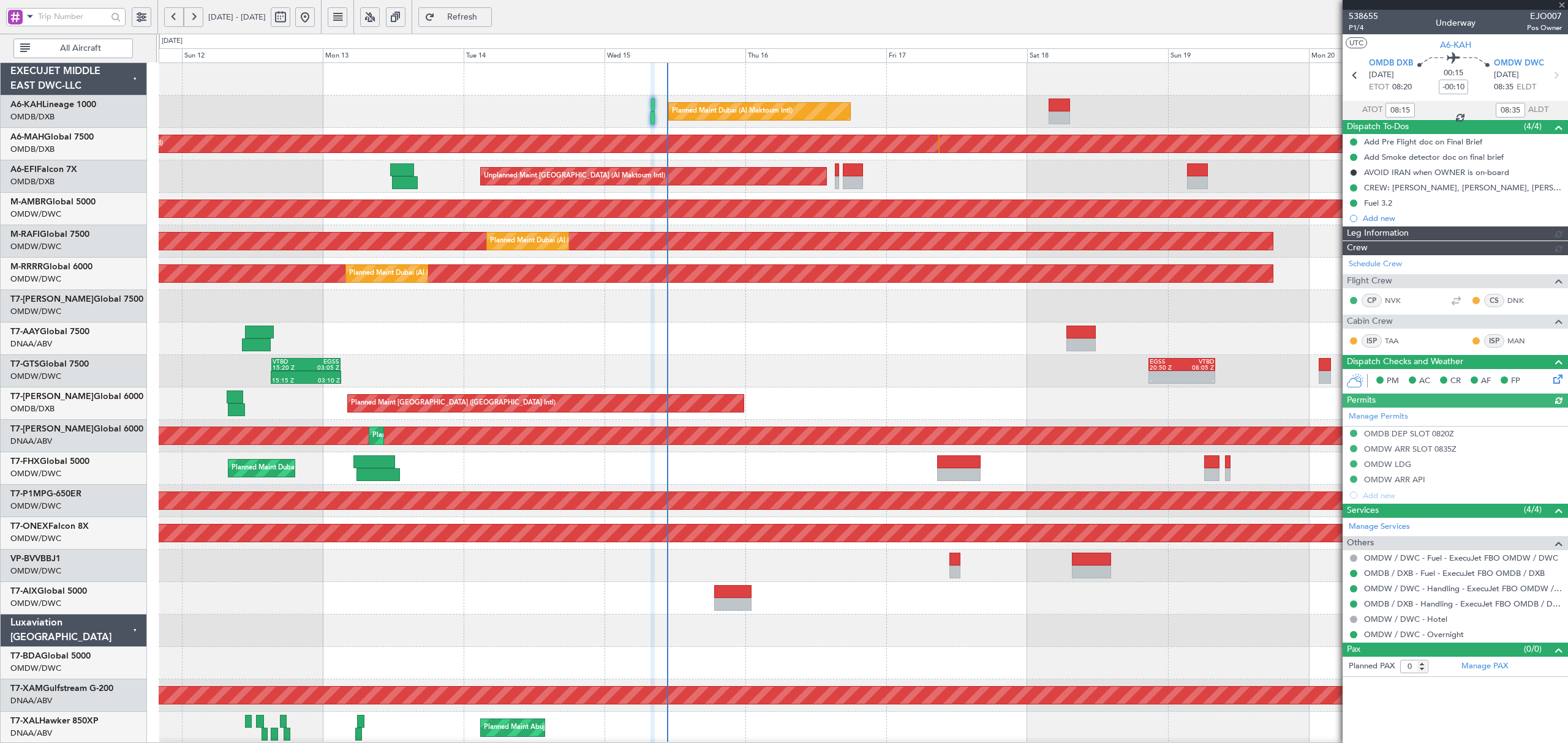
type input "7541"
type input "Dherander Fithani (DHF)"
type input "7541"
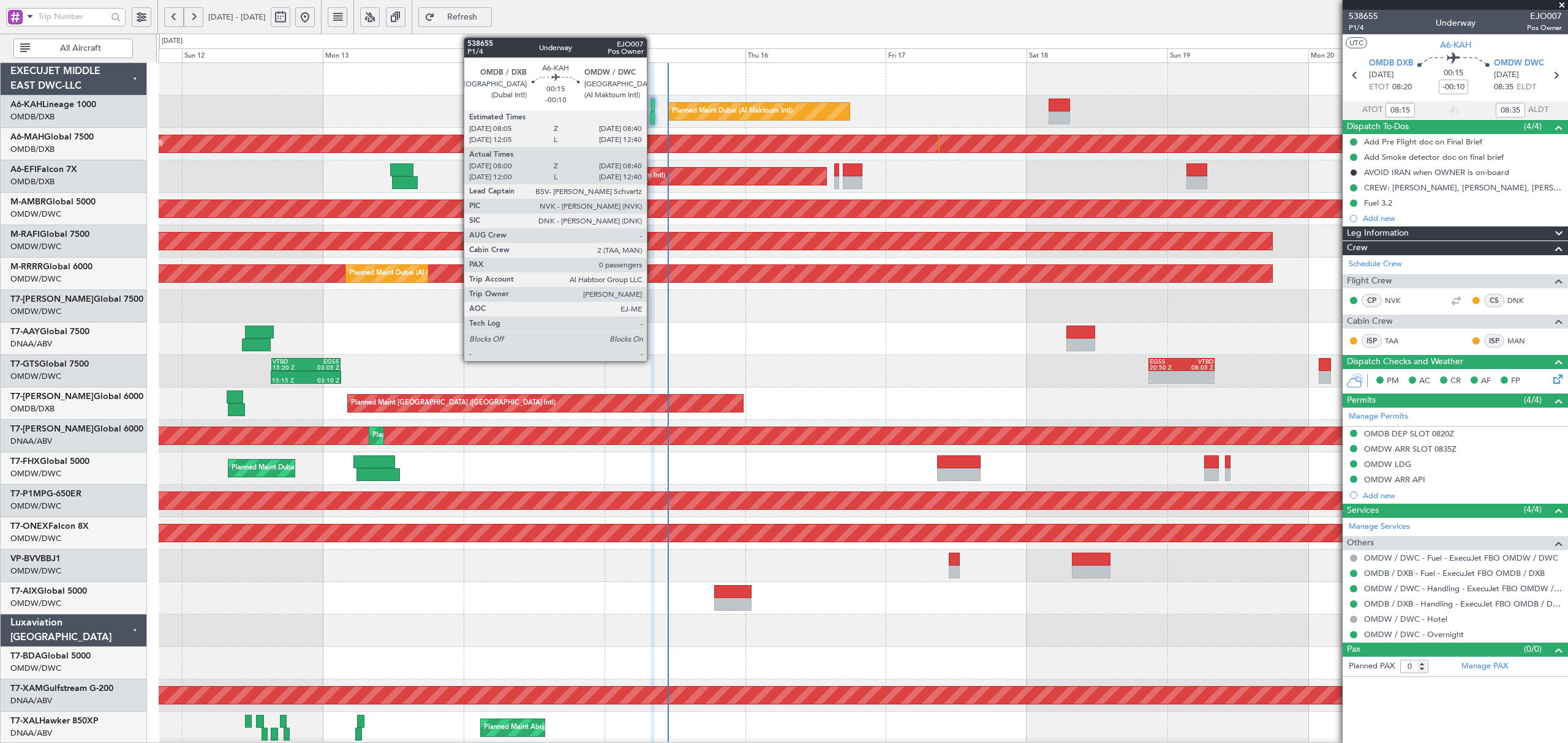
click at [653, 123] on div at bounding box center [653, 117] width 4 height 13
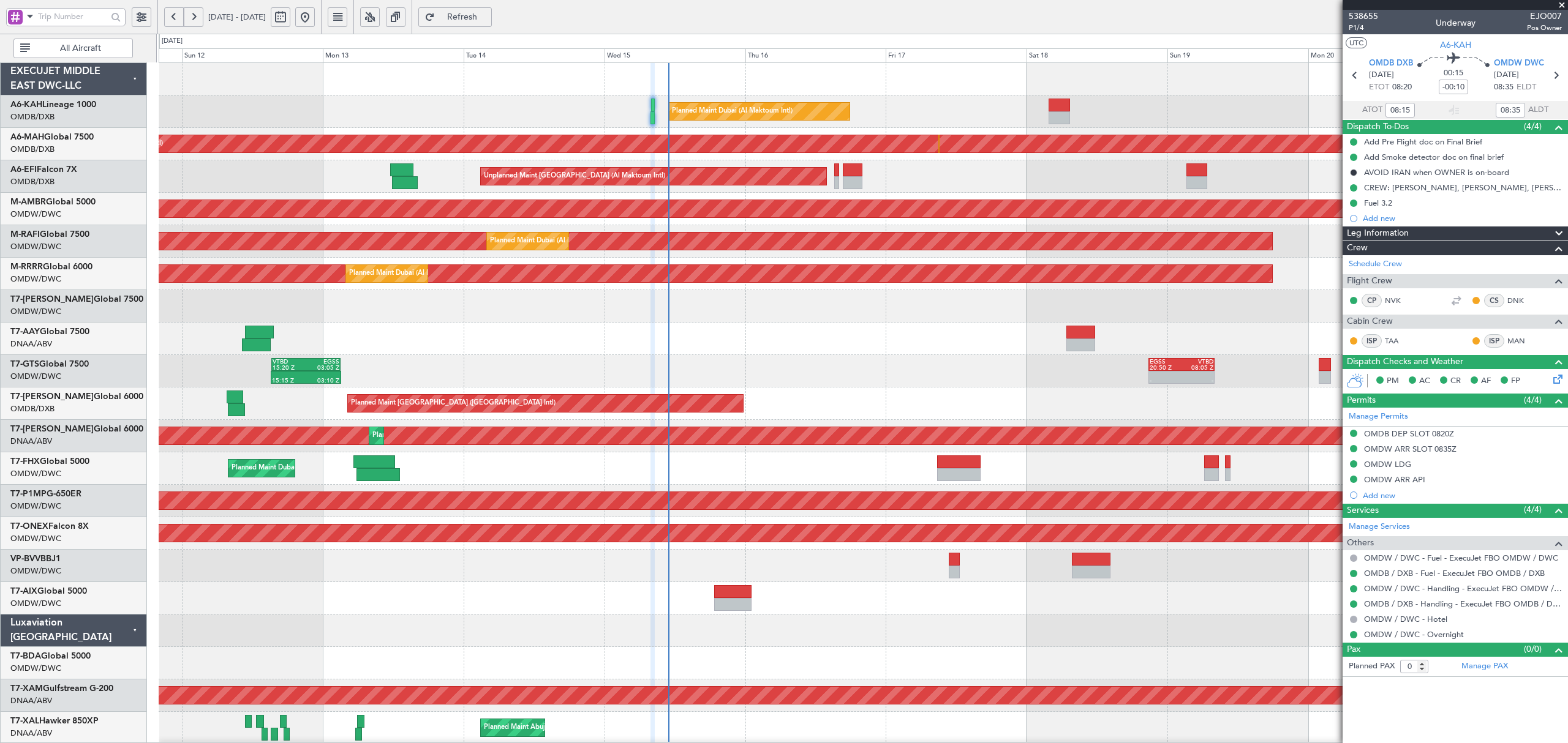
type input "Dherander Fithani (DHF)"
type input "7541"
type input "Dherander Fithani (DHF)"
type input "7541"
type input "Dherander Fithani (DHF)"
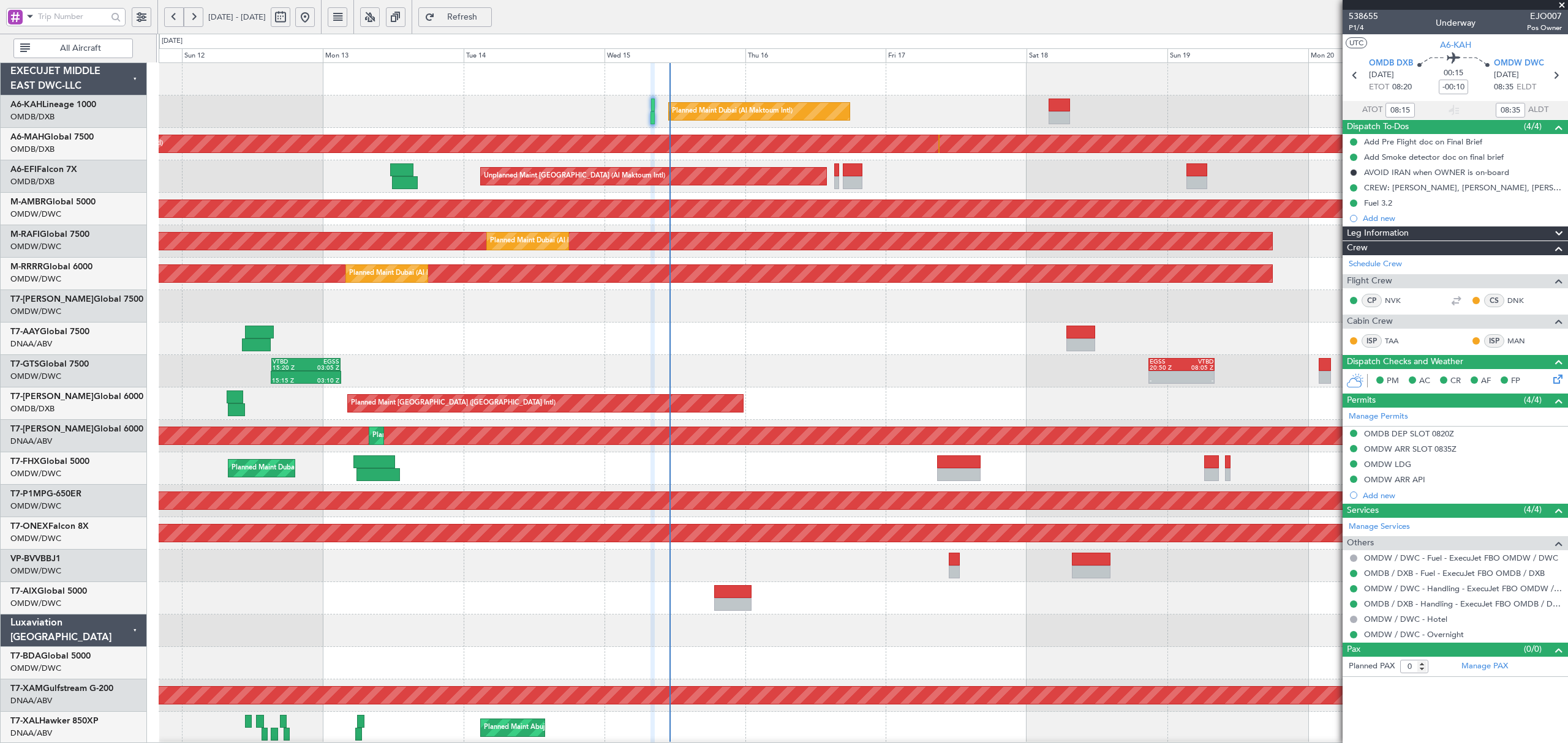
type input "7541"
type input "Dherander Fithani (DHF)"
type input "7541"
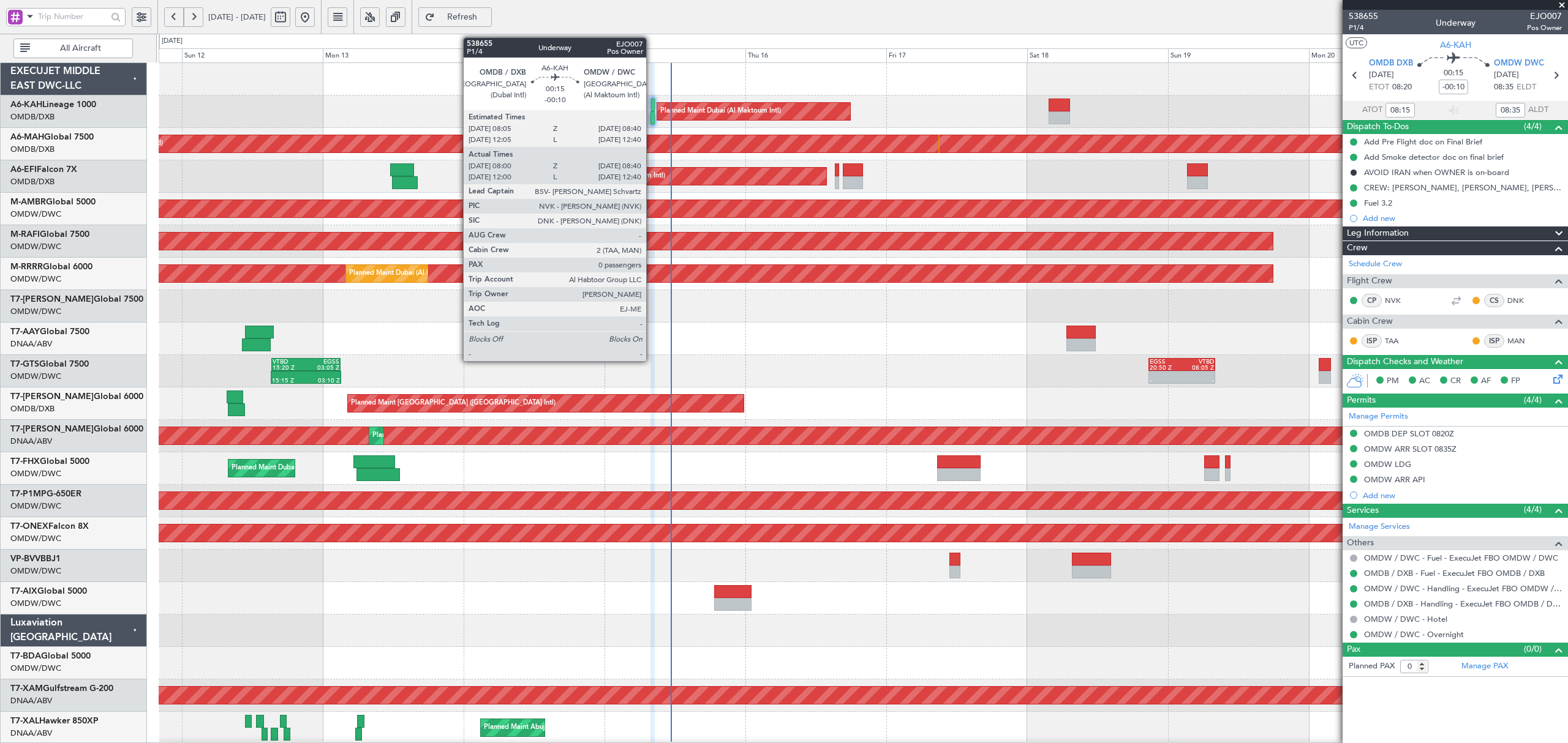
click at [652, 118] on div at bounding box center [653, 117] width 4 height 13
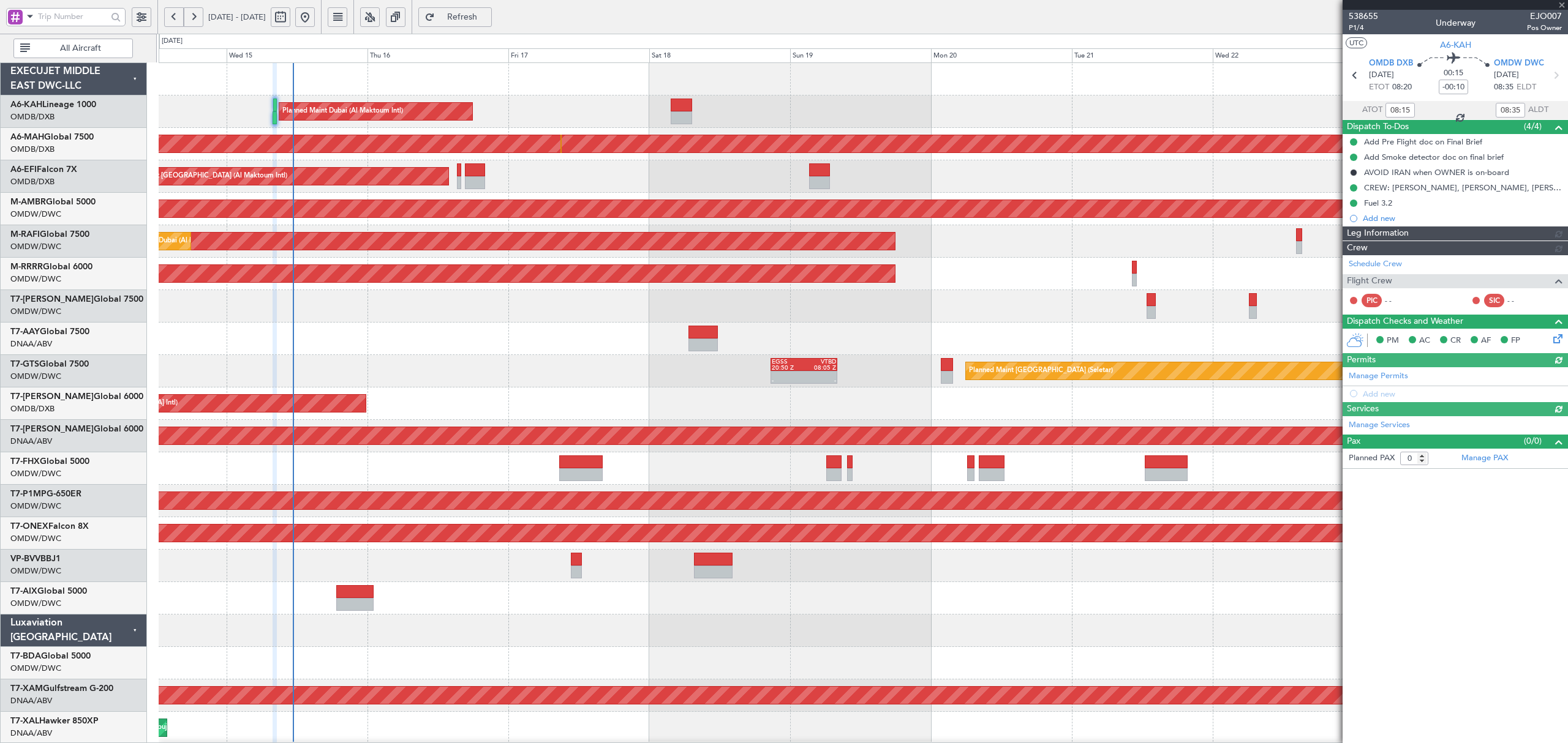
type input "Dherander Fithani (DHF)"
type input "7541"
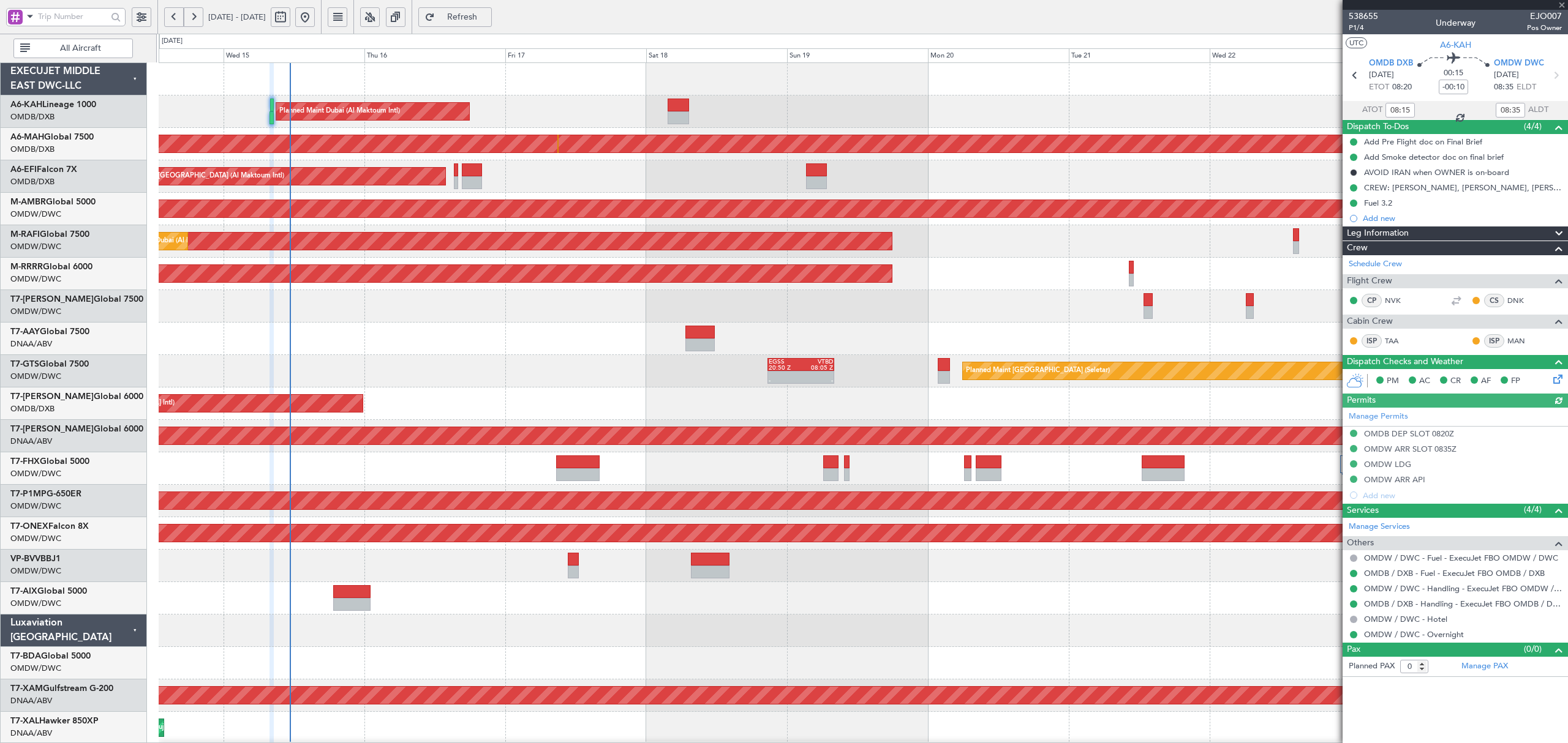
click at [702, 418] on div "Planned Maint [GEOGRAPHIC_DATA] ([GEOGRAPHIC_DATA] Intl)" at bounding box center [862, 403] width 1408 height 32
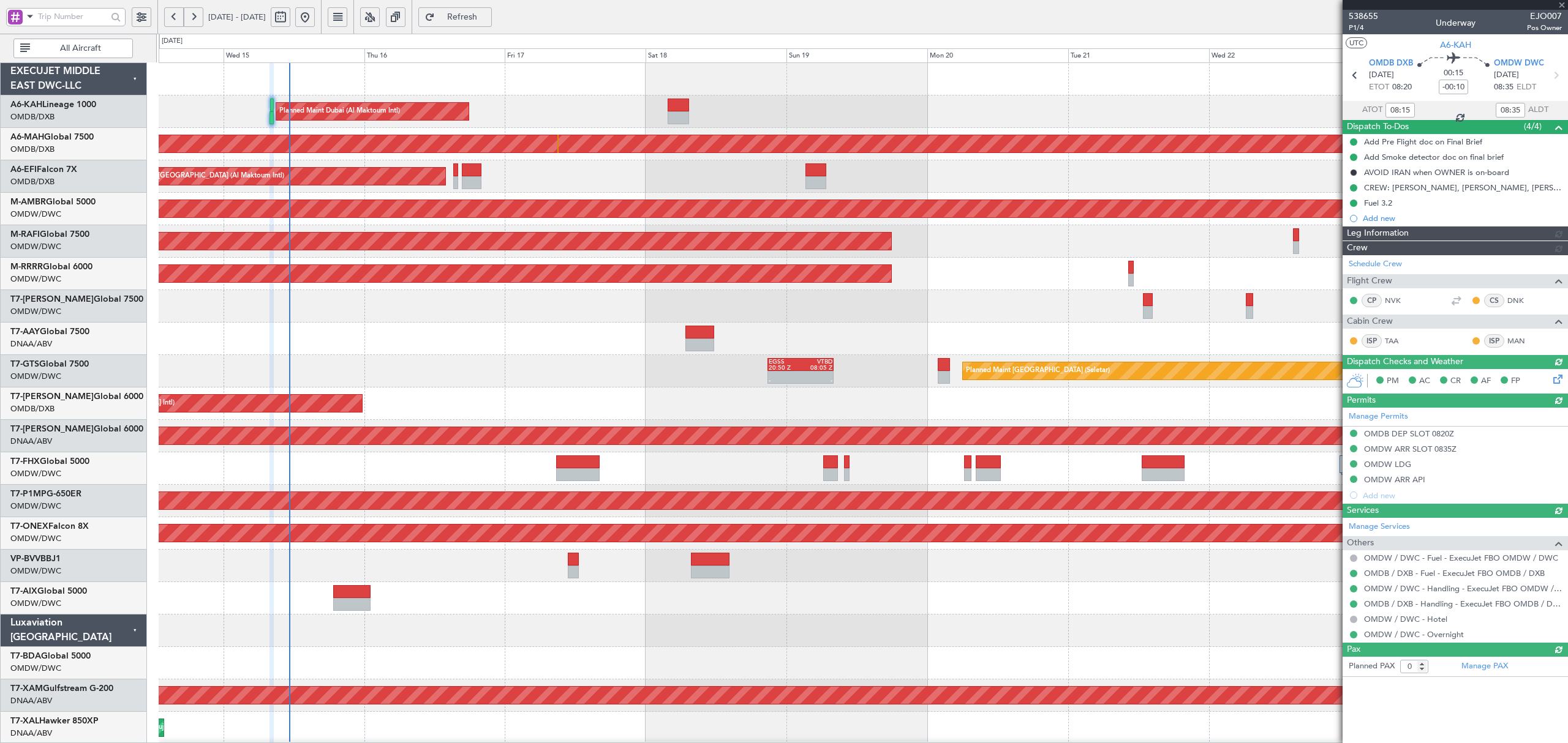
type input "Dherander Fithani (DHF)"
type input "7541"
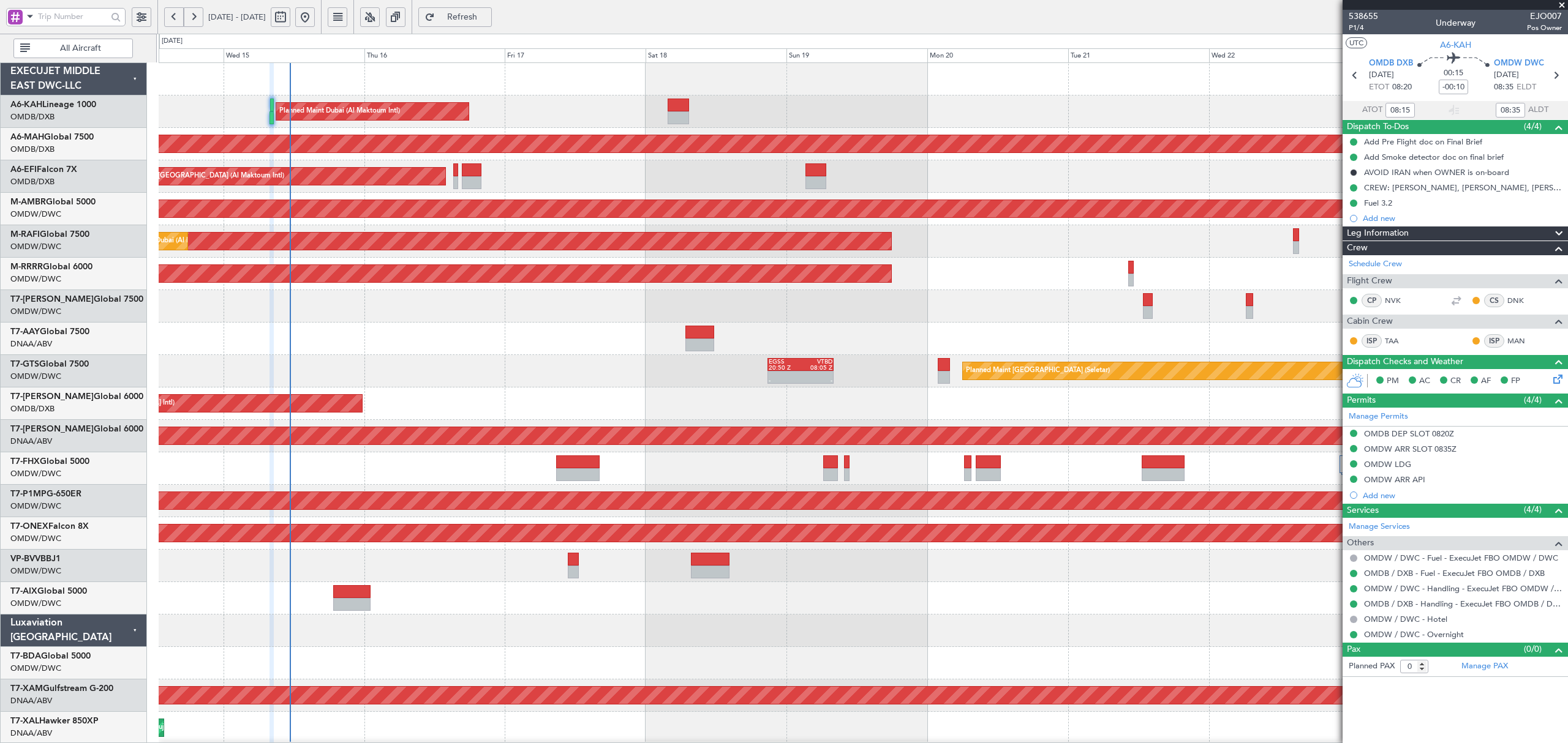
type input "Dherander Fithani (DHF)"
type input "7541"
type input "Dherander Fithani (DHF)"
type input "7541"
type input "Dherander Fithani (DHF)"
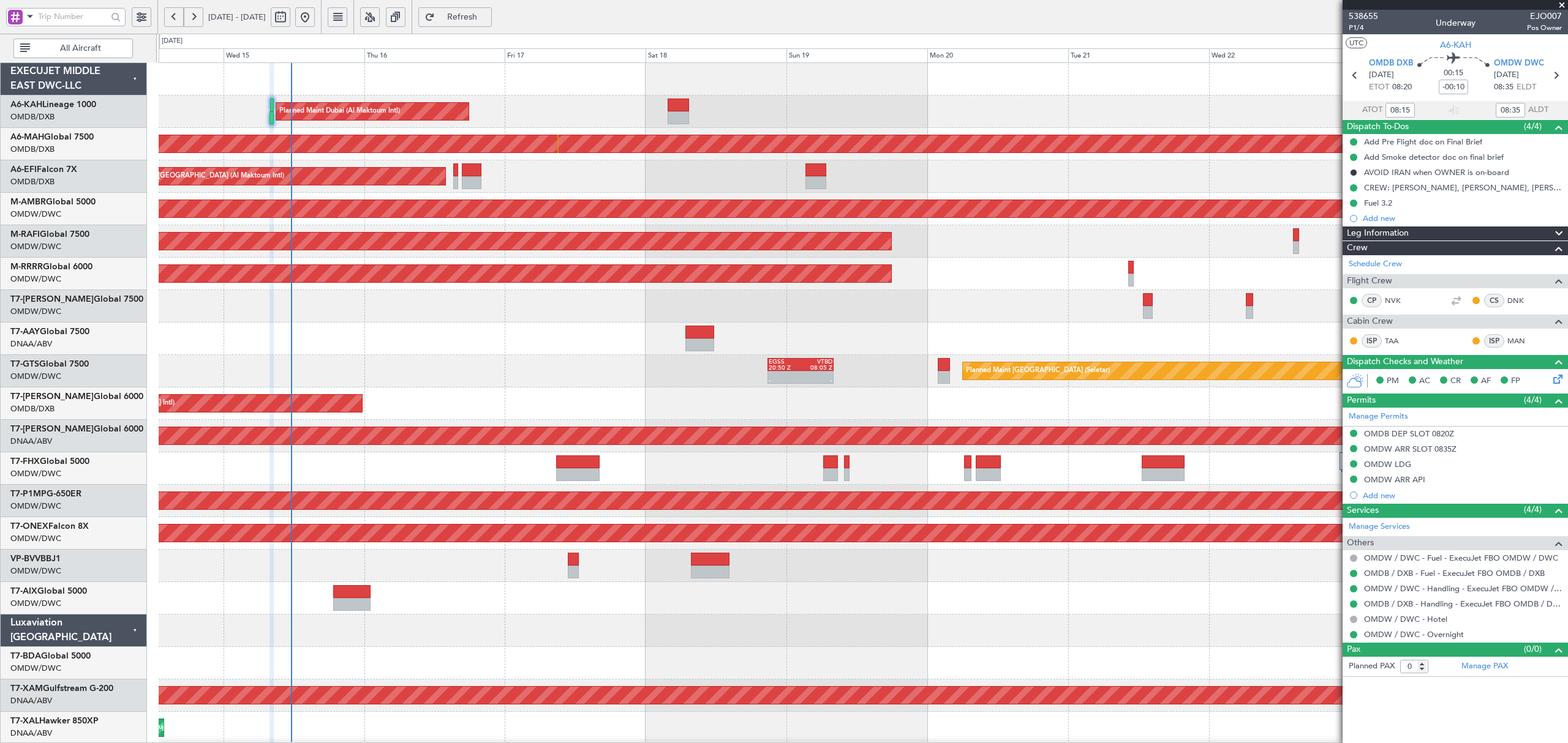
type input "7541"
type input "Dherander Fithani (DHF)"
type input "7541"
